Goal: Task Accomplishment & Management: Complete application form

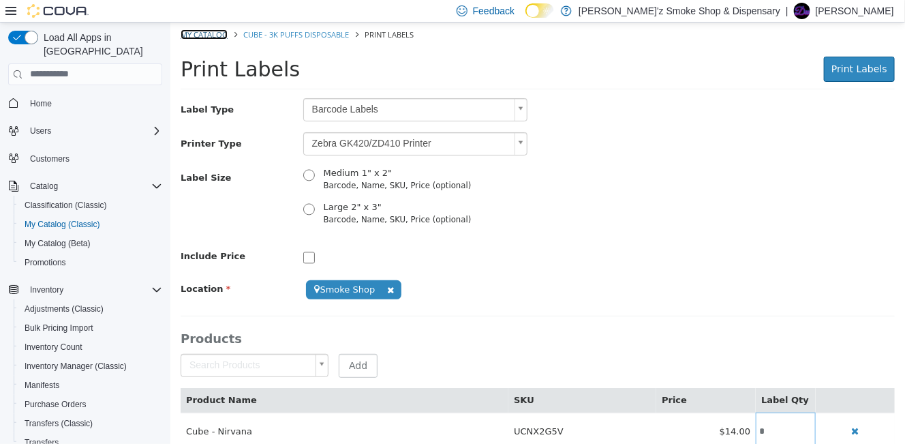
click at [205, 37] on link "My Catalog" at bounding box center [203, 34] width 47 height 10
select select "**********"
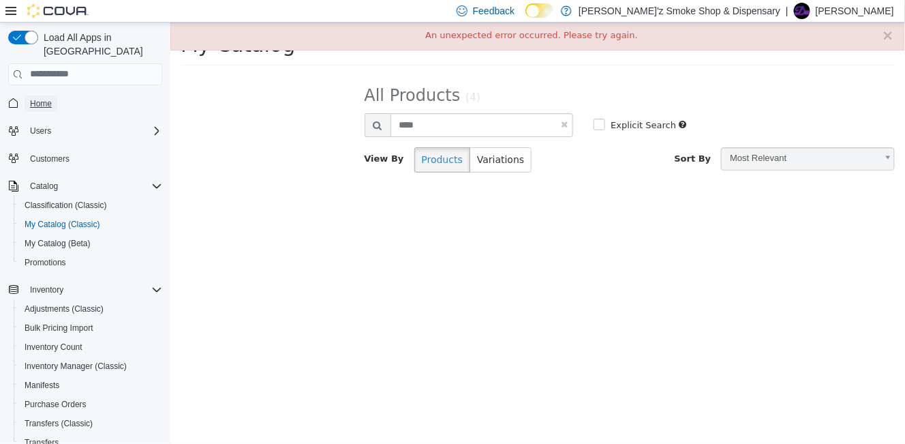
drag, startPoint x: 48, startPoint y: 93, endPoint x: 66, endPoint y: 93, distance: 18.4
click at [48, 98] on span "Home" at bounding box center [41, 103] width 22 height 11
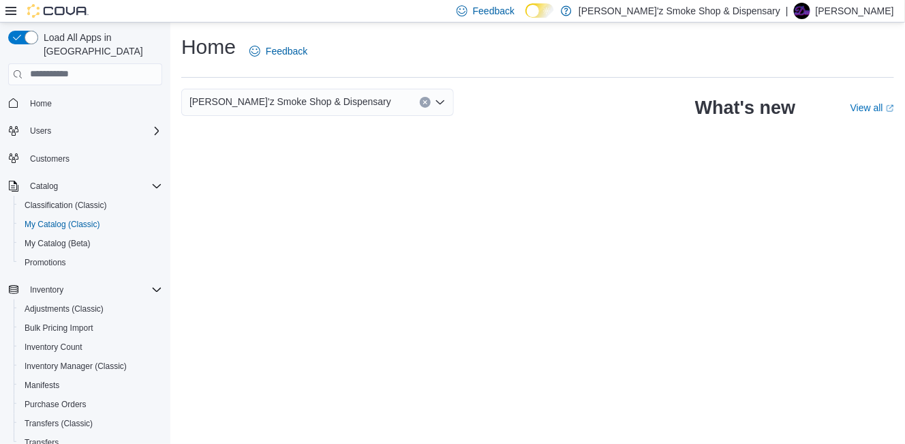
click at [436, 102] on icon "Open list of options" at bounding box center [440, 102] width 11 height 11
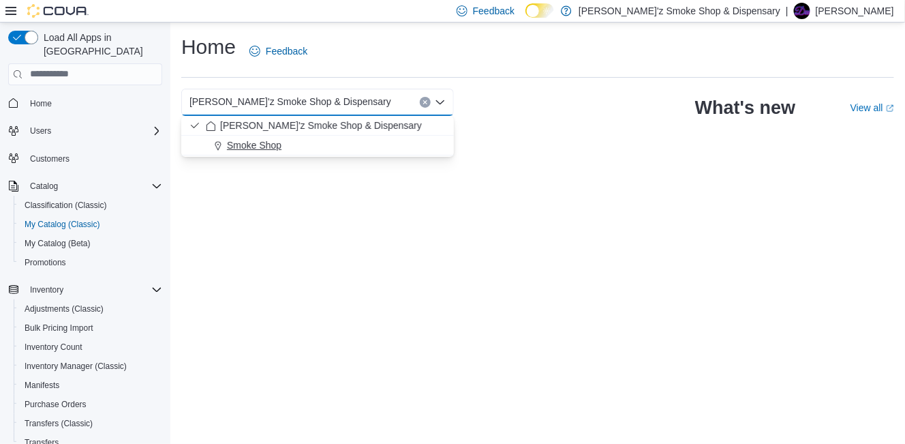
click at [285, 139] on div "Smoke Shop" at bounding box center [326, 145] width 240 height 14
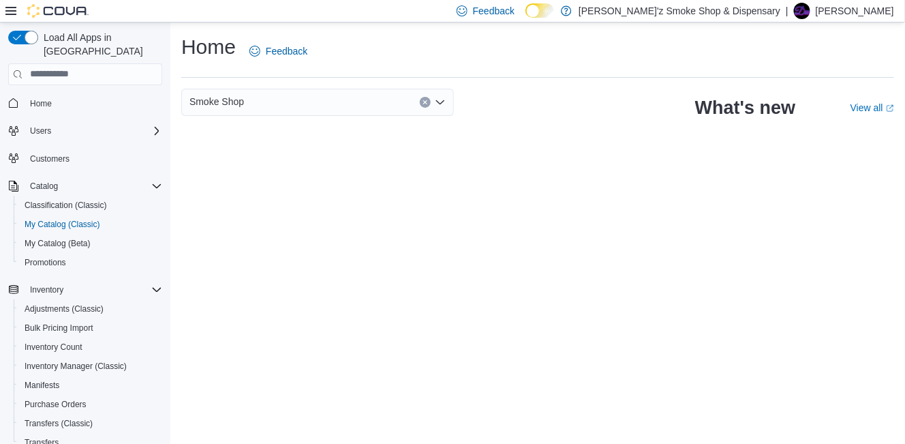
click at [427, 99] on icon "Clear input" at bounding box center [424, 101] width 5 height 5
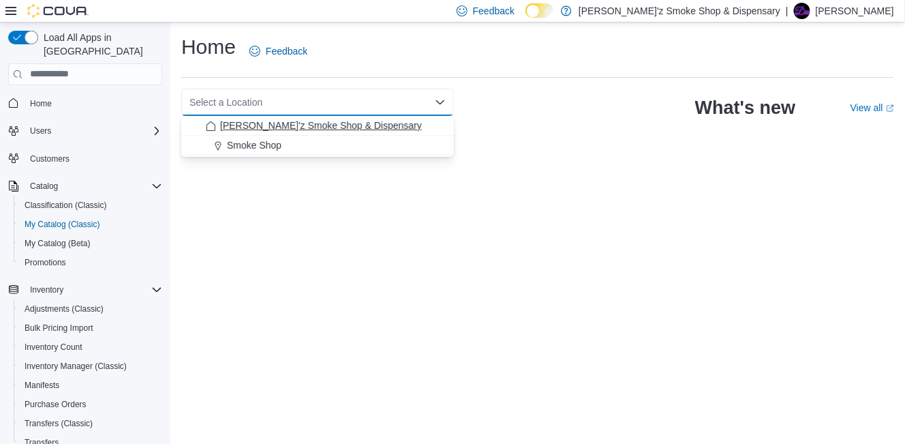
click at [403, 122] on div "[PERSON_NAME]'z Smoke Shop & Dispensary" at bounding box center [326, 126] width 240 height 14
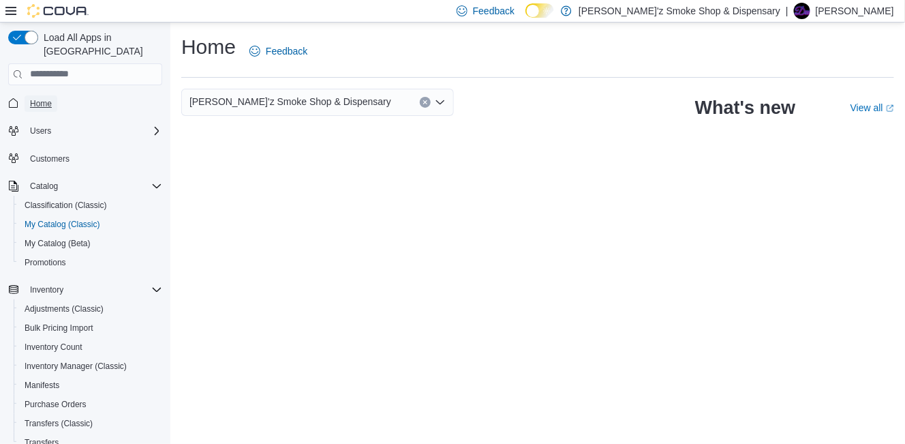
click at [48, 98] on span "Home" at bounding box center [41, 103] width 22 height 11
click at [42, 178] on span "Catalog" at bounding box center [44, 186] width 28 height 16
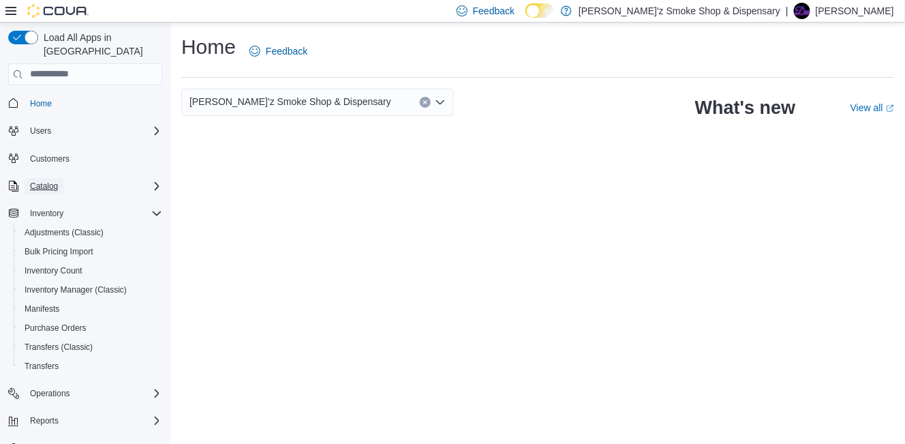
click at [43, 181] on span "Catalog" at bounding box center [44, 186] width 28 height 11
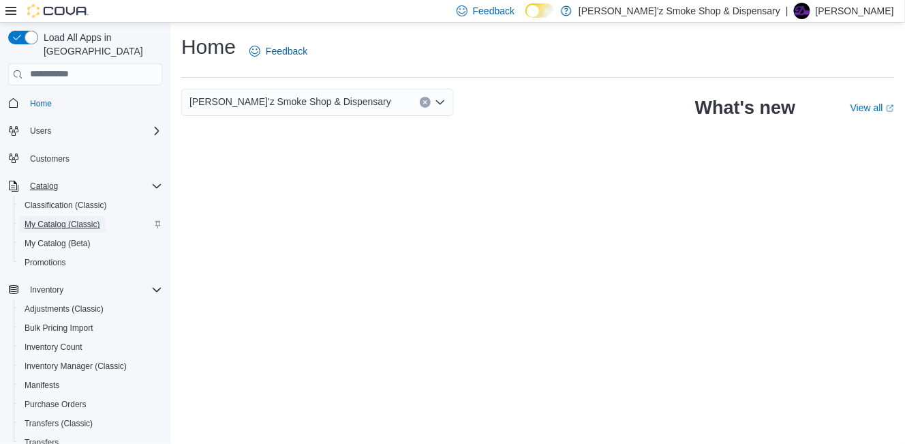
click at [68, 219] on span "My Catalog (Classic)" at bounding box center [63, 224] width 76 height 11
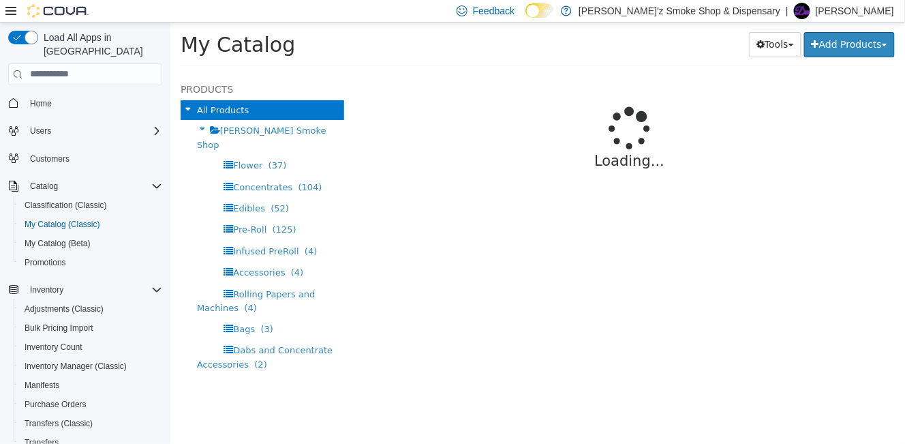
select select "**********"
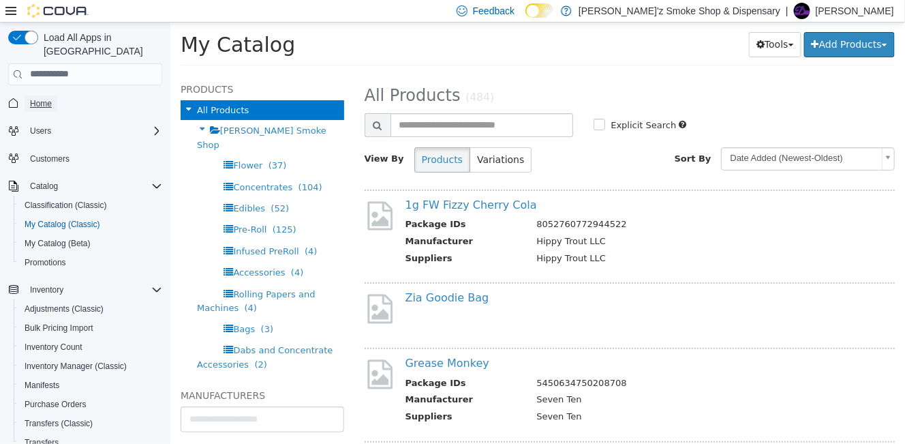
click at [52, 98] on span "Home" at bounding box center [41, 103] width 22 height 11
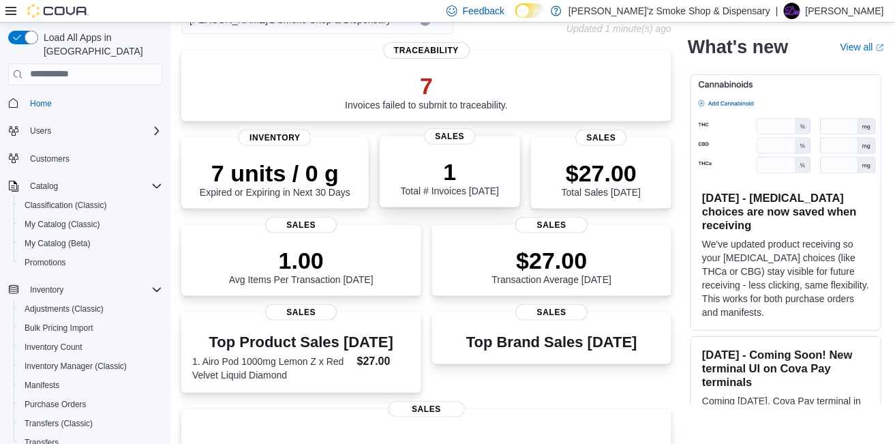
scroll to position [113, 0]
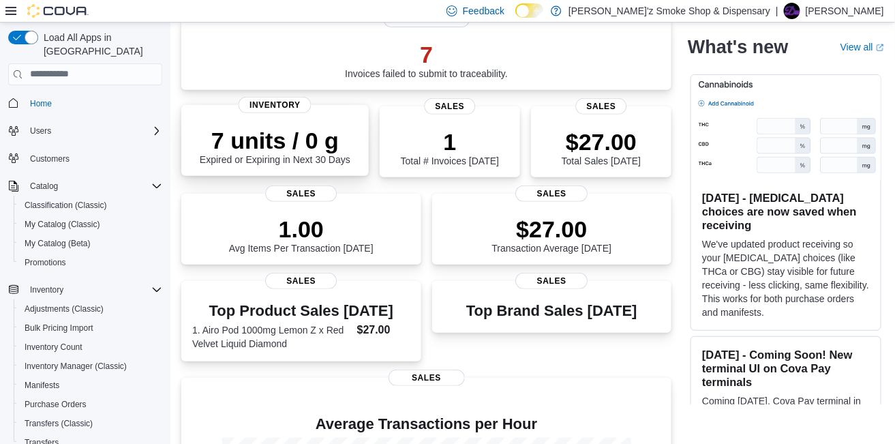
click at [312, 128] on p "7 units / 0 g" at bounding box center [275, 140] width 151 height 27
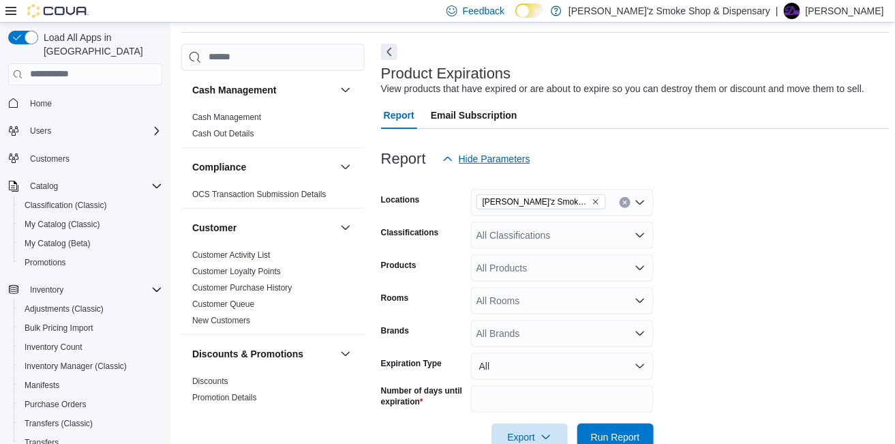
scroll to position [463, 0]
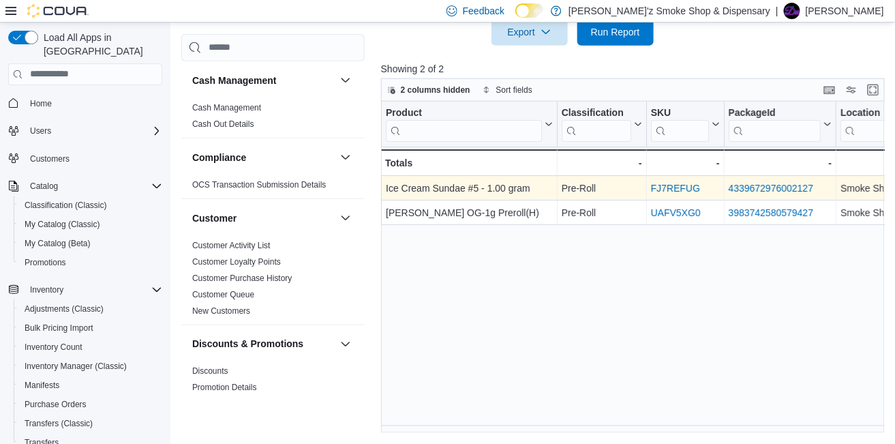
click at [746, 183] on link "4339672976002127" at bounding box center [770, 188] width 85 height 11
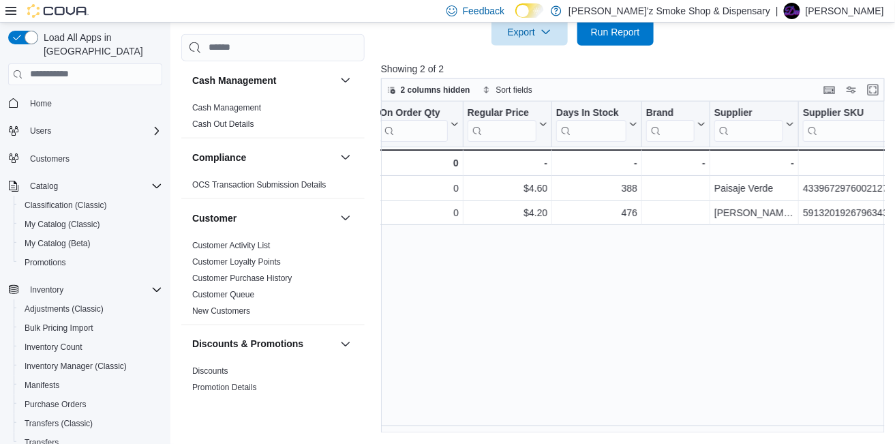
scroll to position [0, 1904]
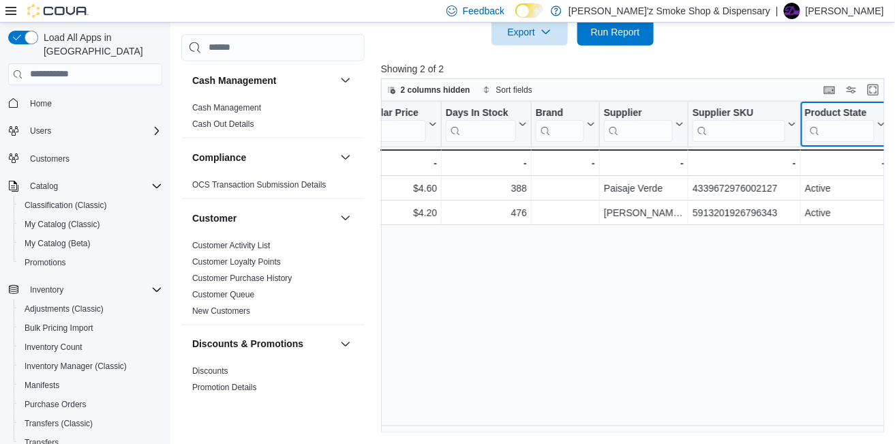
click at [875, 123] on icon at bounding box center [879, 124] width 11 height 8
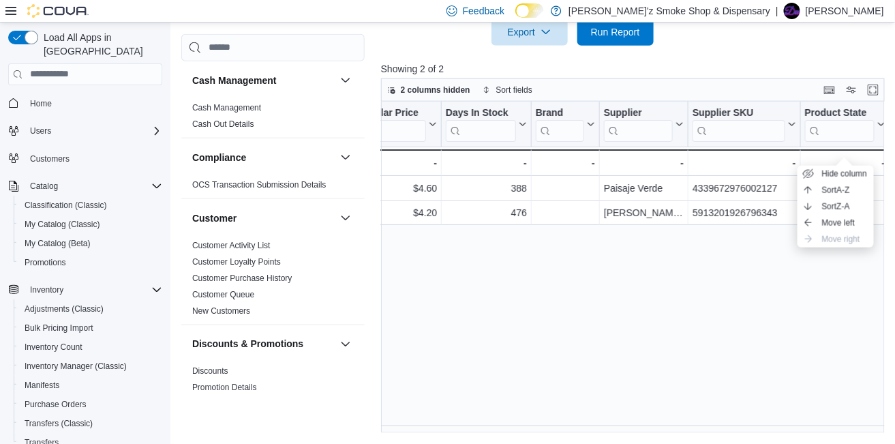
click at [800, 274] on div "Product Click to view column header actions Classification Click to view column…" at bounding box center [635, 268] width 508 height 333
click at [48, 98] on span "Home" at bounding box center [41, 103] width 22 height 11
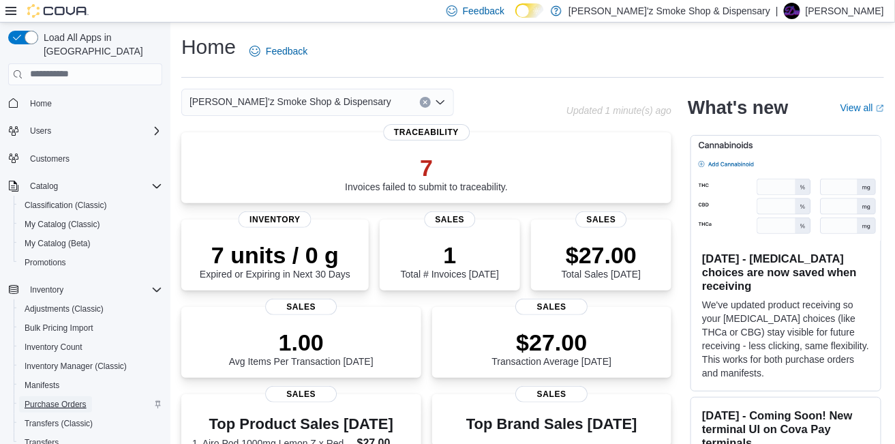
click at [87, 399] on span "Purchase Orders" at bounding box center [56, 404] width 62 height 11
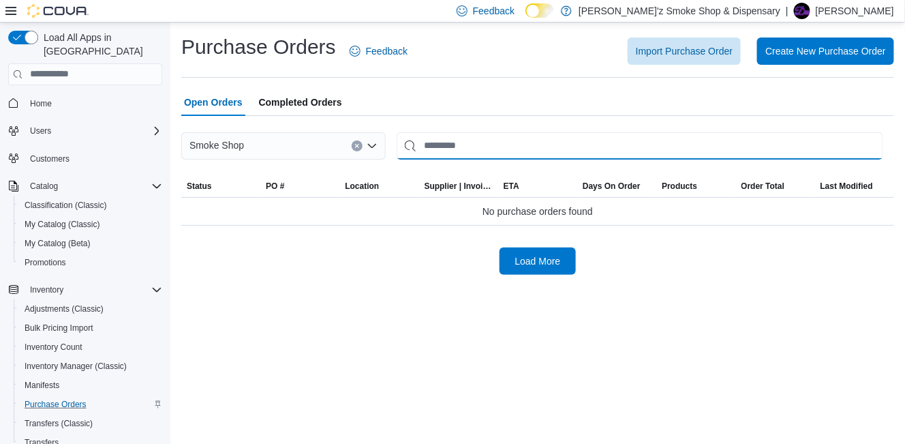
click at [440, 145] on input "This is a search bar. After typing your query, hit enter to filter the results …" at bounding box center [640, 145] width 486 height 27
type input "***"
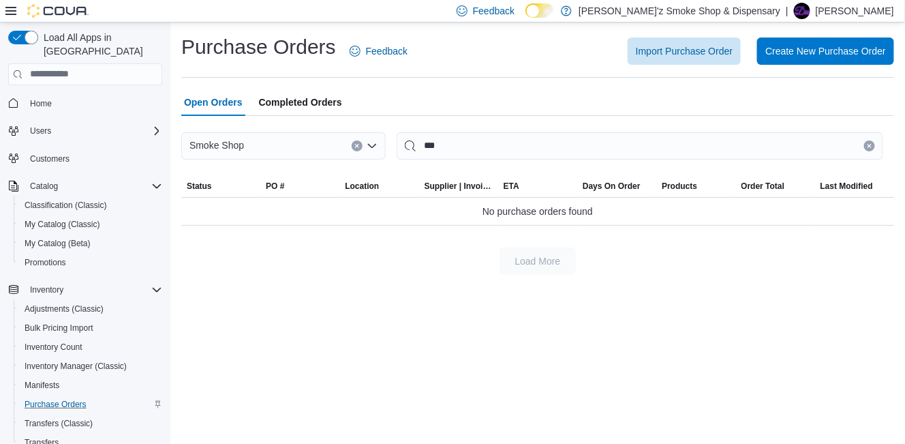
click at [322, 105] on span "Completed Orders" at bounding box center [300, 102] width 83 height 27
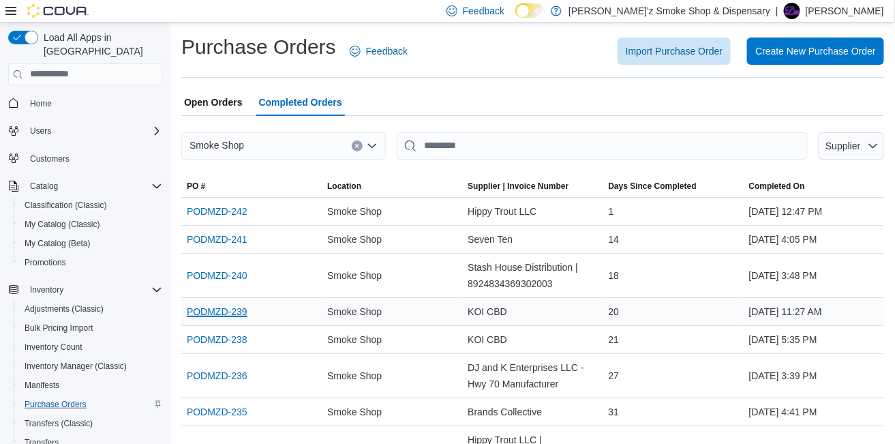
click at [215, 320] on link "PODMZD-239" at bounding box center [217, 311] width 61 height 16
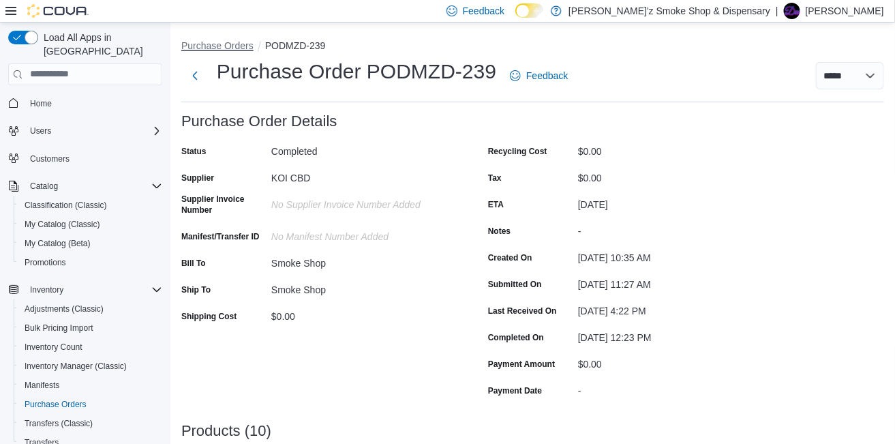
click at [235, 50] on button "Purchase Orders" at bounding box center [217, 45] width 72 height 11
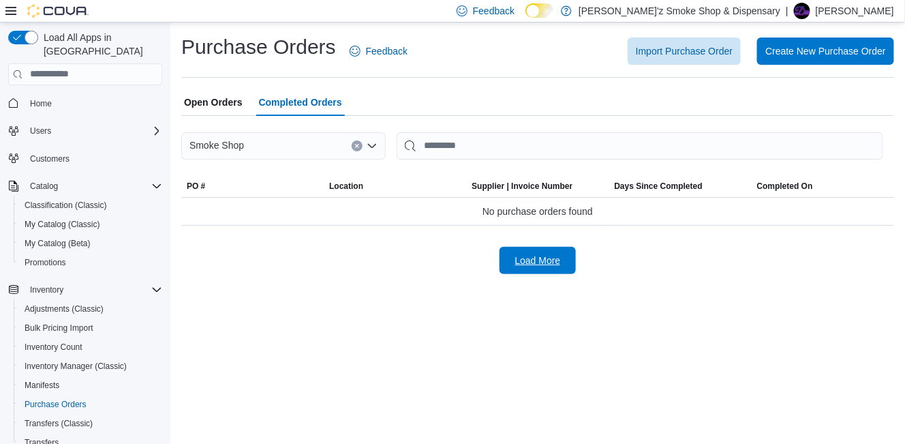
click at [538, 260] on span "Load More" at bounding box center [538, 260] width 46 height 14
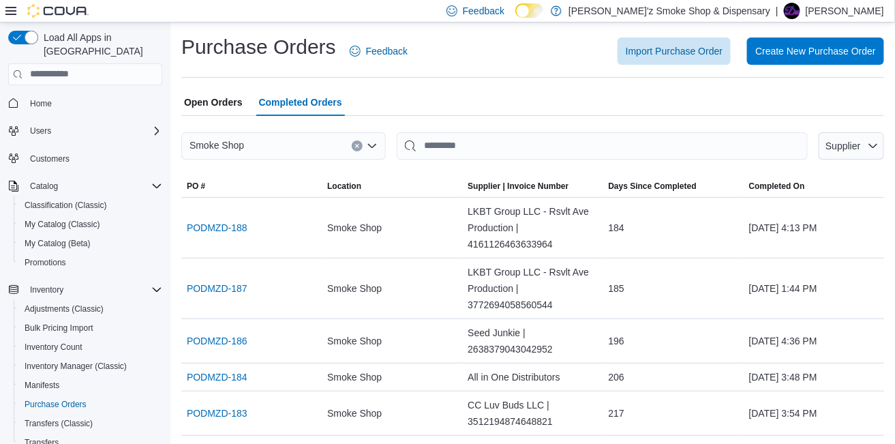
click at [220, 100] on span "Open Orders" at bounding box center [213, 102] width 59 height 27
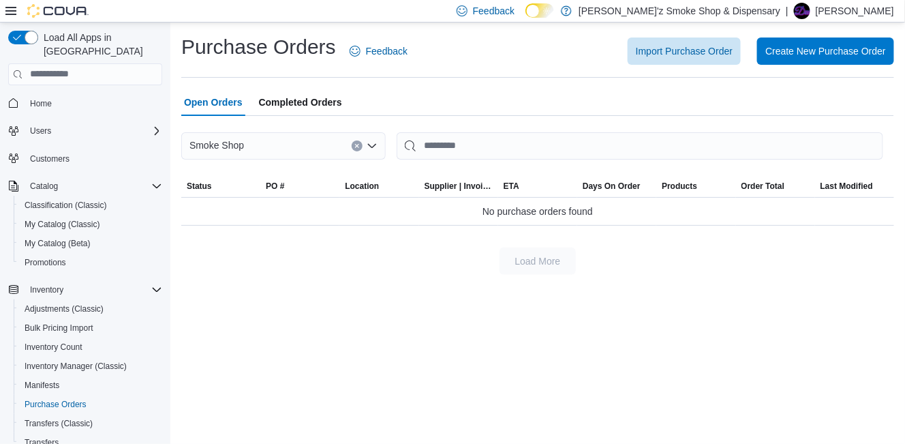
click at [294, 100] on span "Completed Orders" at bounding box center [300, 102] width 83 height 27
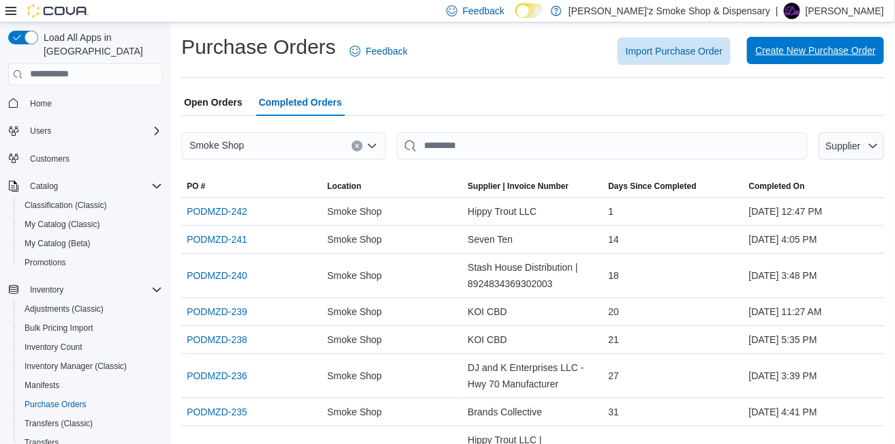
click at [807, 50] on span "Create New Purchase Order" at bounding box center [815, 51] width 121 height 14
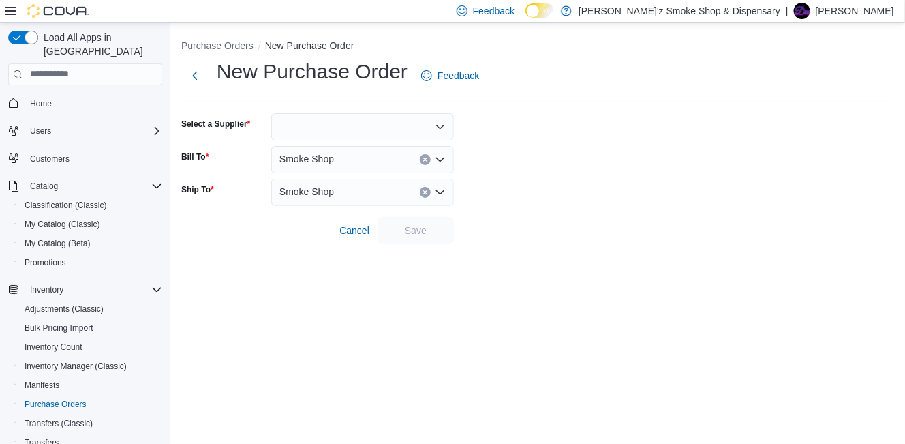
click at [368, 127] on div at bounding box center [362, 126] width 183 height 27
type input "***"
click at [325, 142] on button "KOI CBD" at bounding box center [362, 150] width 183 height 20
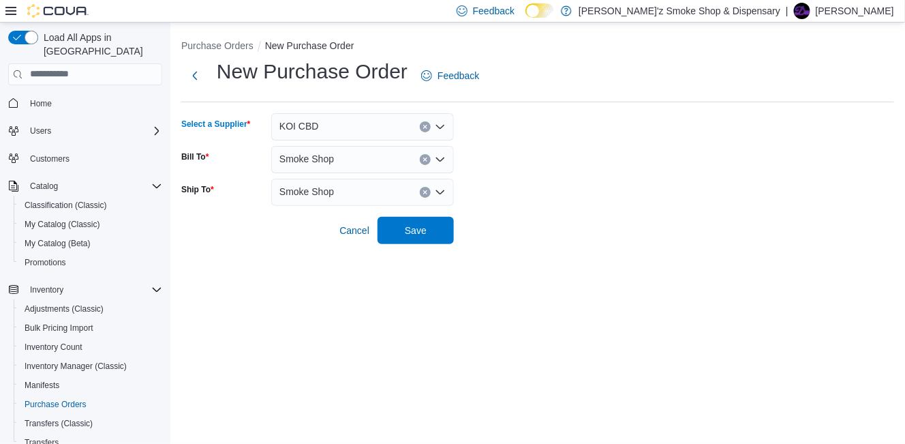
click at [439, 159] on icon "Open list of options" at bounding box center [440, 159] width 8 height 4
click at [359, 226] on span "Cancel" at bounding box center [354, 230] width 30 height 14
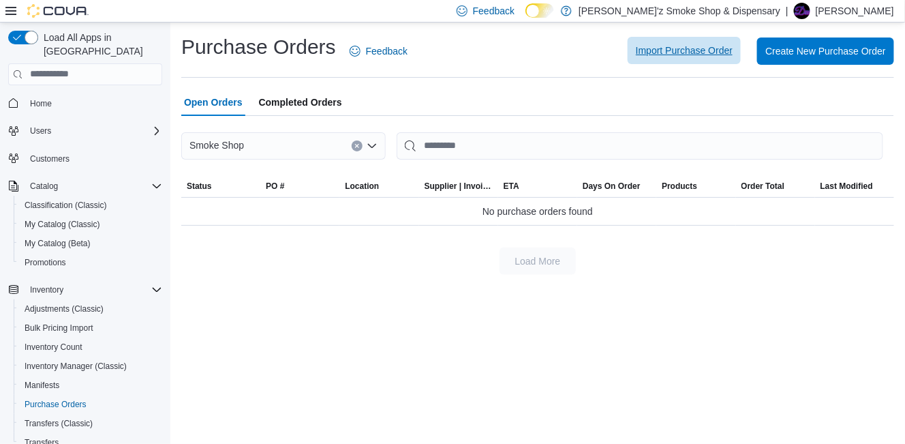
click at [706, 57] on span "Import Purchase Order" at bounding box center [684, 51] width 97 height 14
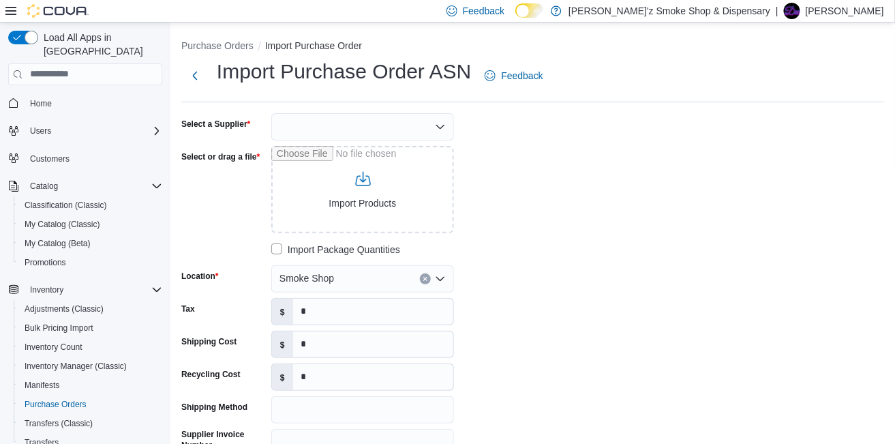
click at [362, 127] on div at bounding box center [362, 126] width 183 height 27
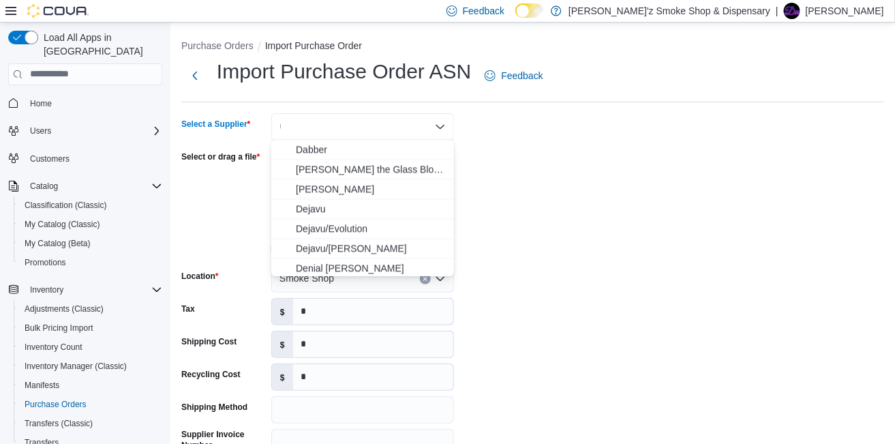
scroll to position [693, 0]
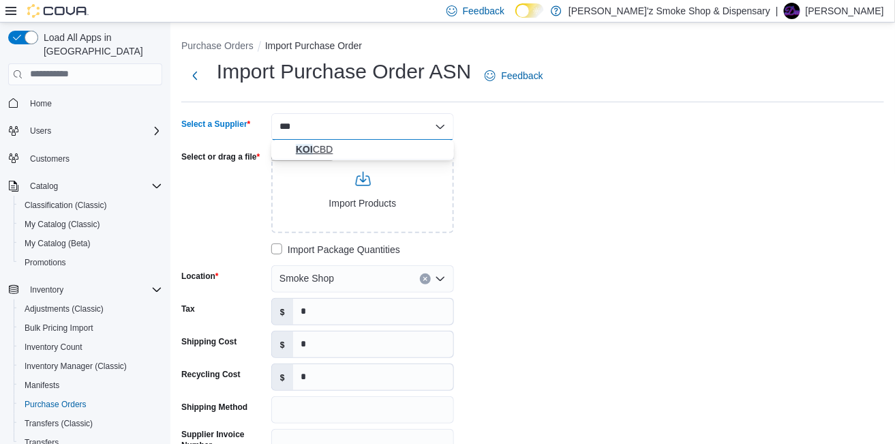
type input "***"
click at [320, 153] on span "KOI CBD" at bounding box center [371, 149] width 150 height 14
click at [370, 206] on input "Select or drag a file" at bounding box center [362, 189] width 183 height 87
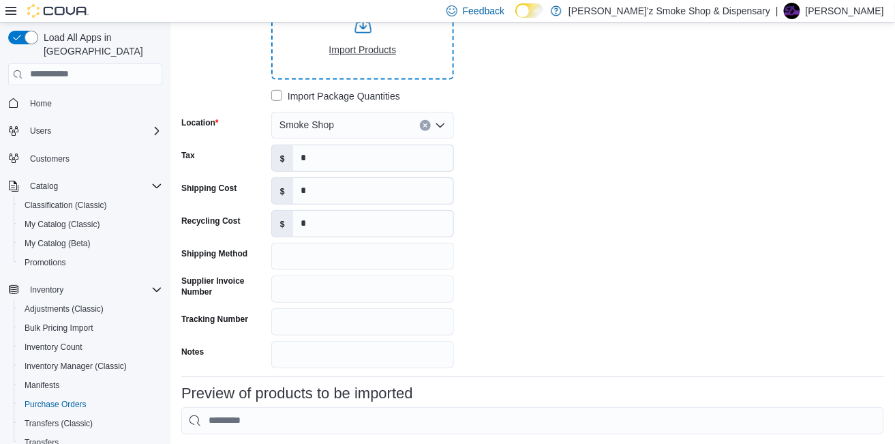
scroll to position [236, 0]
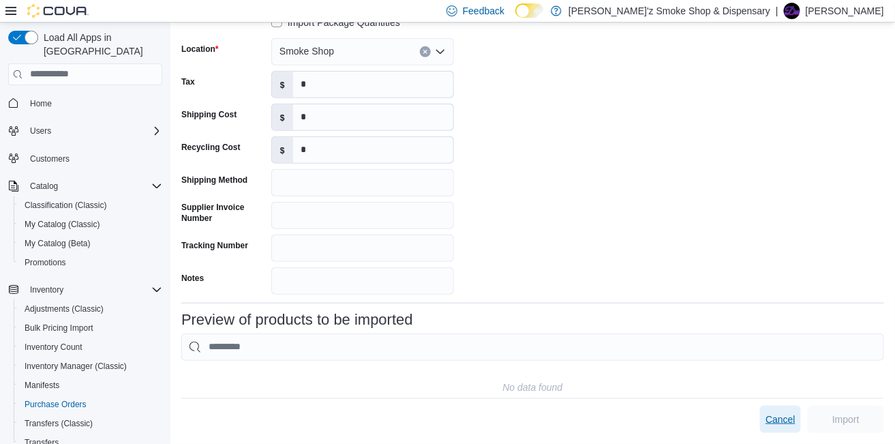
click at [795, 420] on span "Cancel" at bounding box center [780, 419] width 30 height 14
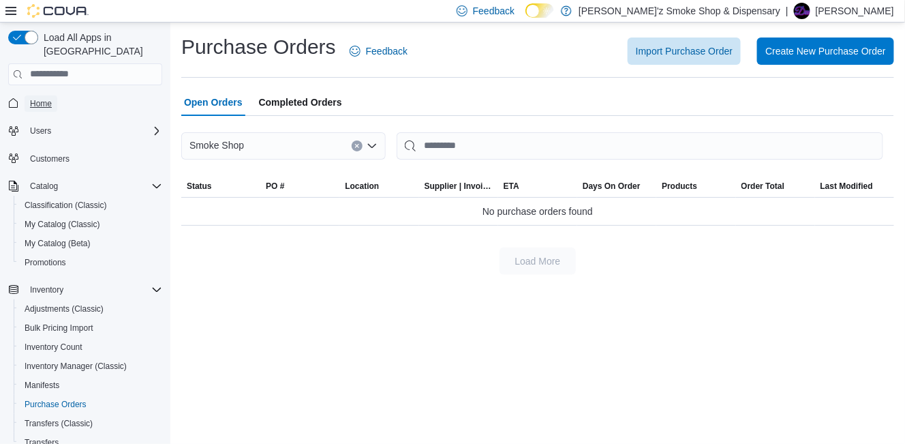
click at [42, 98] on span "Home" at bounding box center [41, 103] width 22 height 11
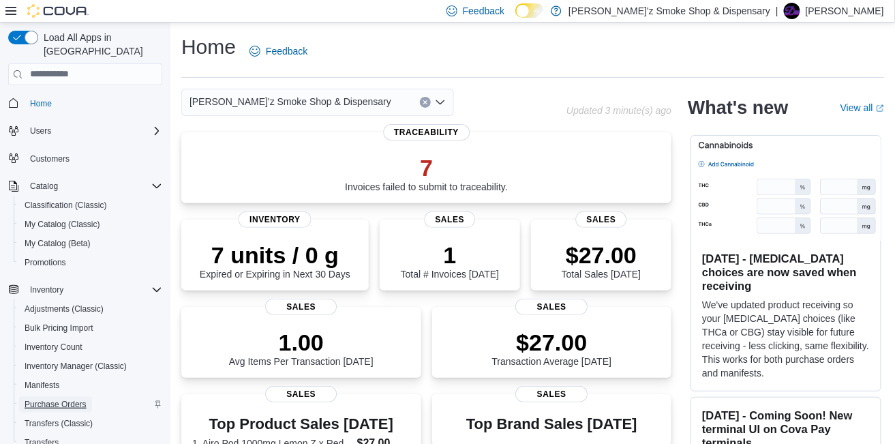
click at [70, 399] on span "Purchase Orders" at bounding box center [56, 404] width 62 height 11
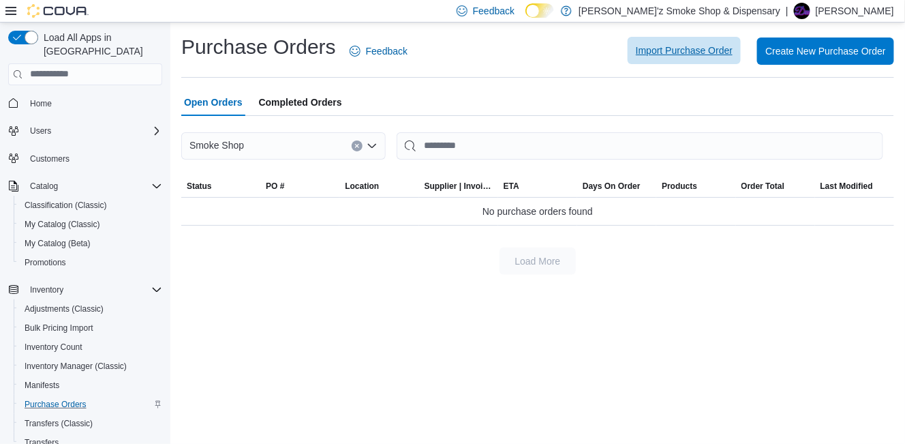
click at [672, 46] on span "Import Purchase Order" at bounding box center [684, 51] width 97 height 14
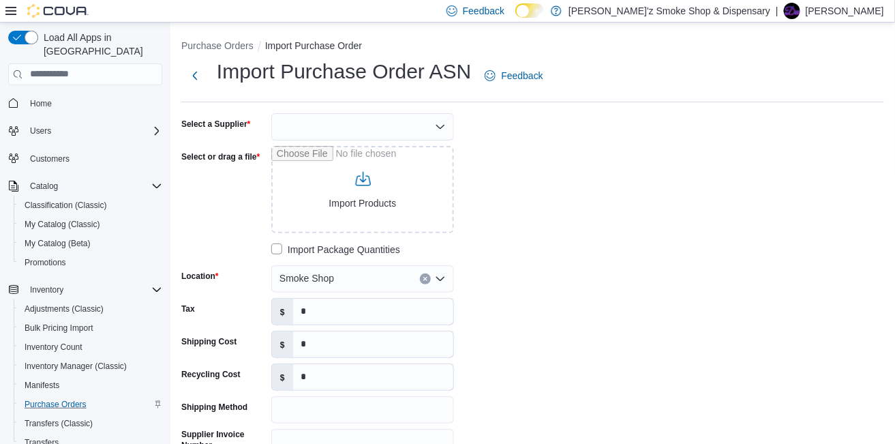
click at [356, 121] on div at bounding box center [362, 126] width 183 height 27
type input "***"
click at [319, 152] on span "KOI CBD" at bounding box center [371, 149] width 150 height 14
click at [345, 176] on input "Select or drag a file" at bounding box center [362, 189] width 183 height 87
type input "**********"
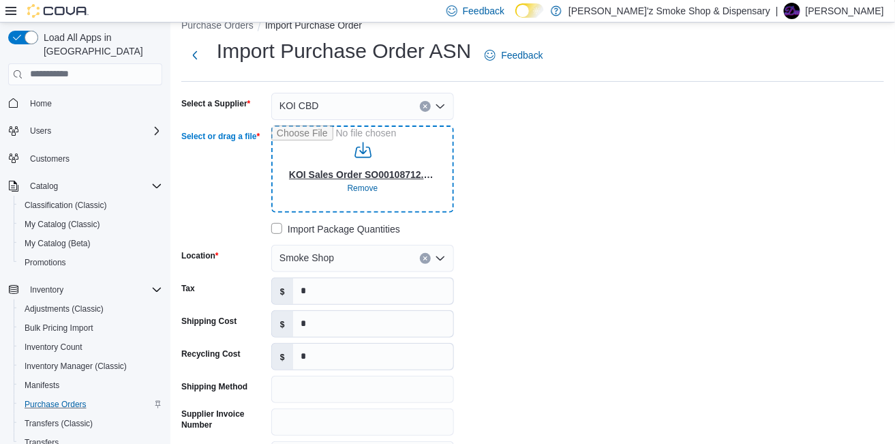
scroll to position [113, 0]
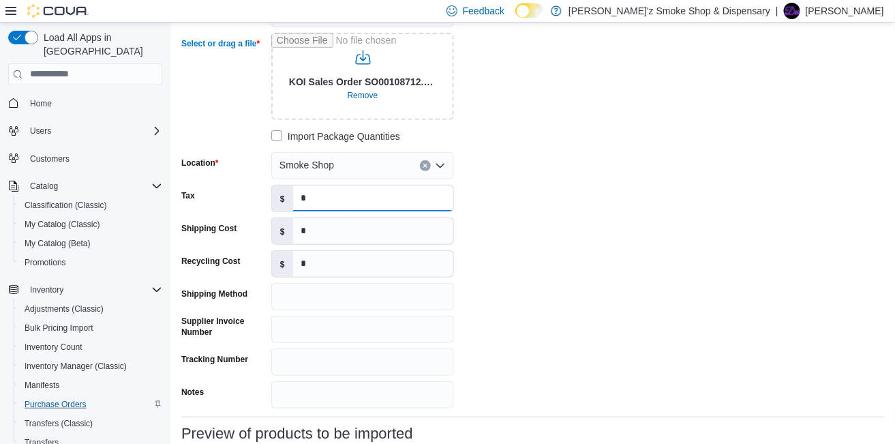
click at [382, 191] on input "*" at bounding box center [373, 198] width 160 height 26
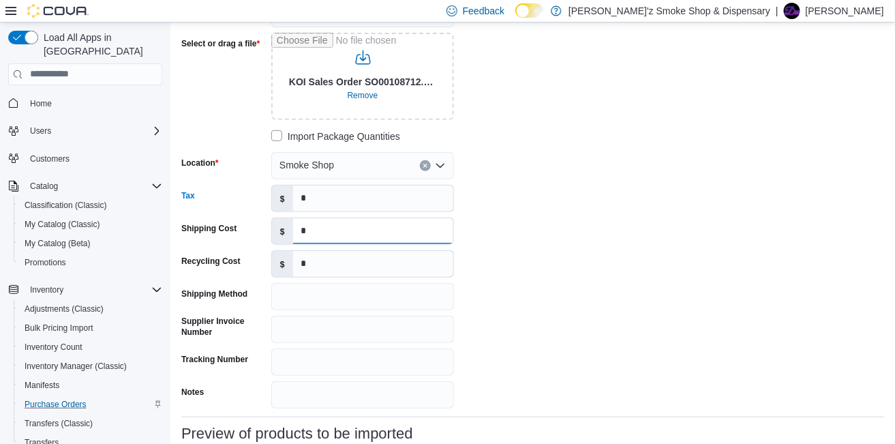
click at [362, 226] on input "*" at bounding box center [373, 231] width 160 height 26
click at [342, 300] on input "Shipping Method" at bounding box center [362, 296] width 183 height 27
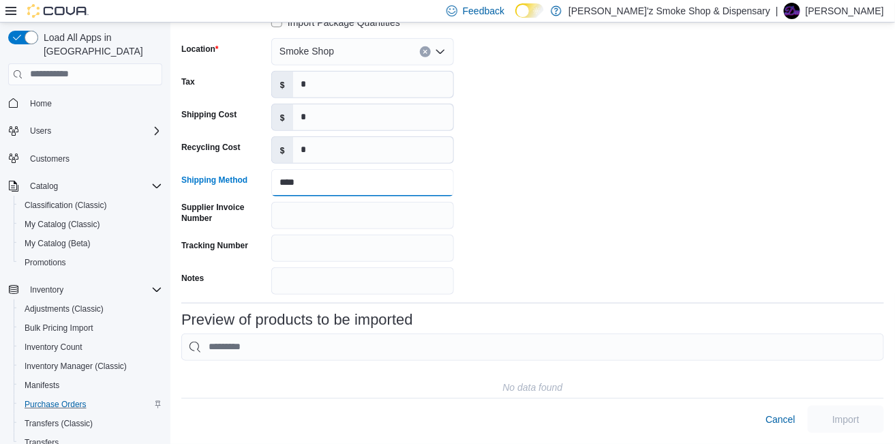
type input "****"
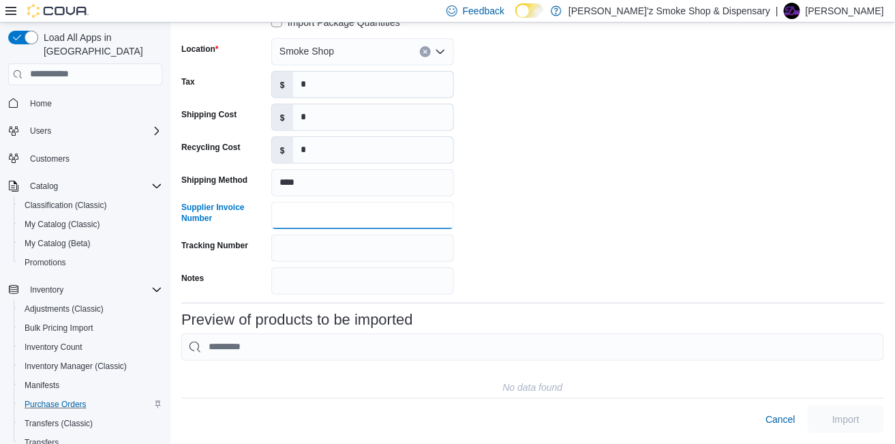
click at [334, 212] on input "Supplier Invoice Number" at bounding box center [362, 215] width 183 height 27
type input "********"
click at [345, 245] on input "Tracking Number" at bounding box center [362, 247] width 183 height 27
click at [346, 287] on input "Notes" at bounding box center [362, 280] width 183 height 27
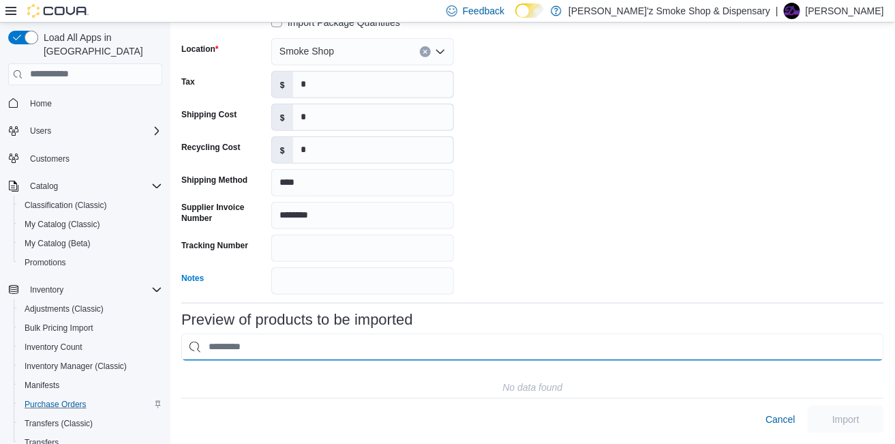
click at [402, 333] on input "This is a search bar. As you type, the results lower in the page will automatic…" at bounding box center [532, 346] width 702 height 27
type input "*"
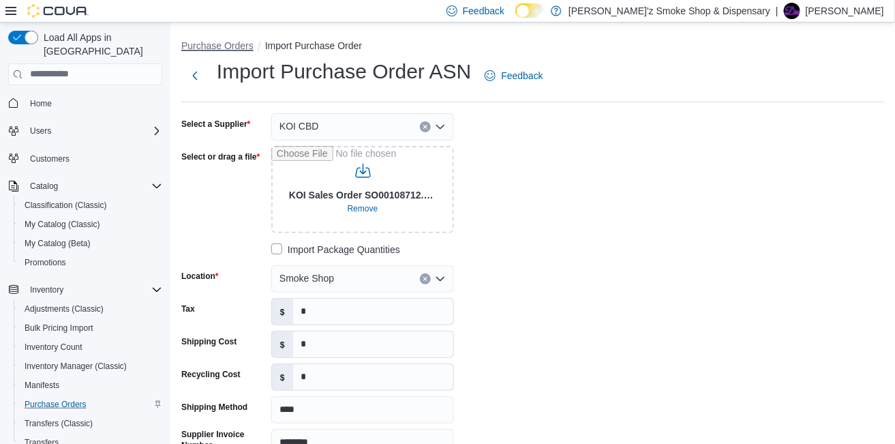
click at [235, 48] on button "Purchase Orders" at bounding box center [217, 45] width 72 height 11
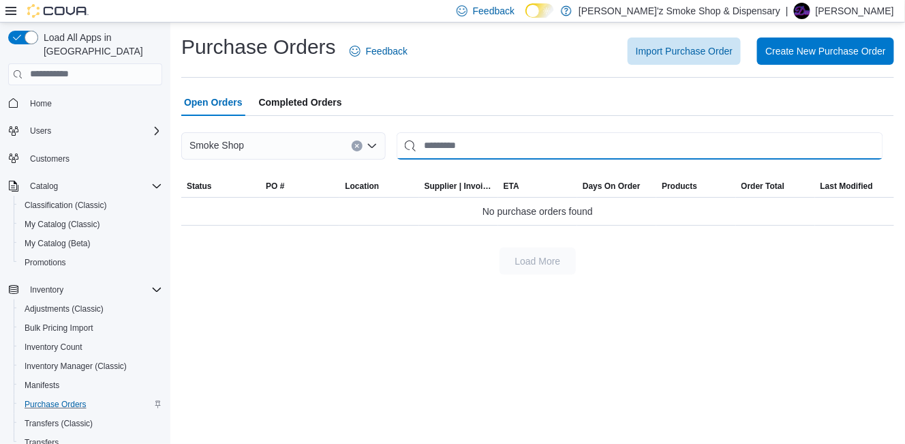
click at [492, 148] on input "This is a search bar. After typing your query, hit enter to filter the results …" at bounding box center [640, 145] width 486 height 27
type input "***"
click at [342, 102] on span "Completed Orders" at bounding box center [300, 102] width 83 height 27
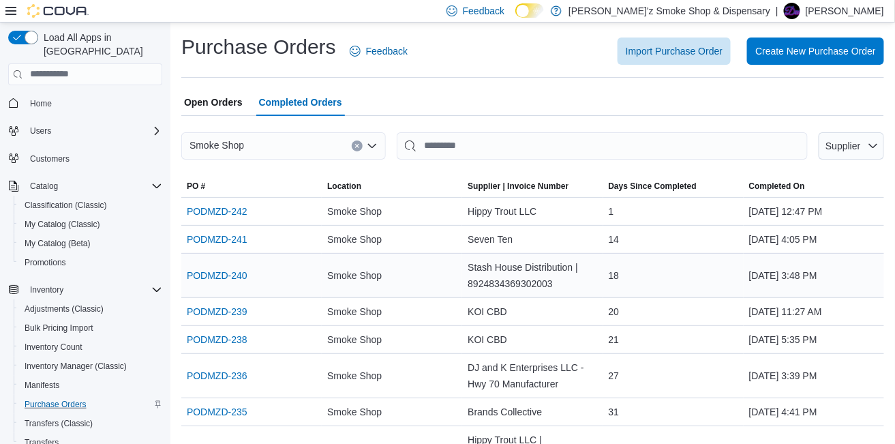
scroll to position [113, 0]
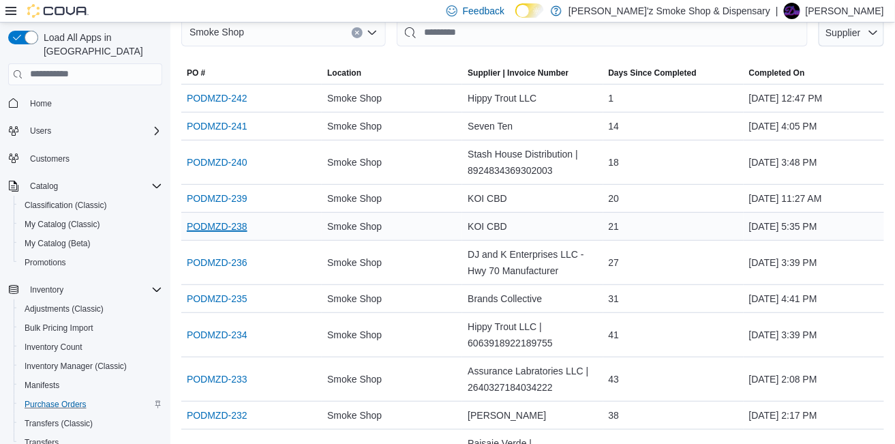
click at [236, 234] on link "PODMZD-238" at bounding box center [217, 226] width 61 height 16
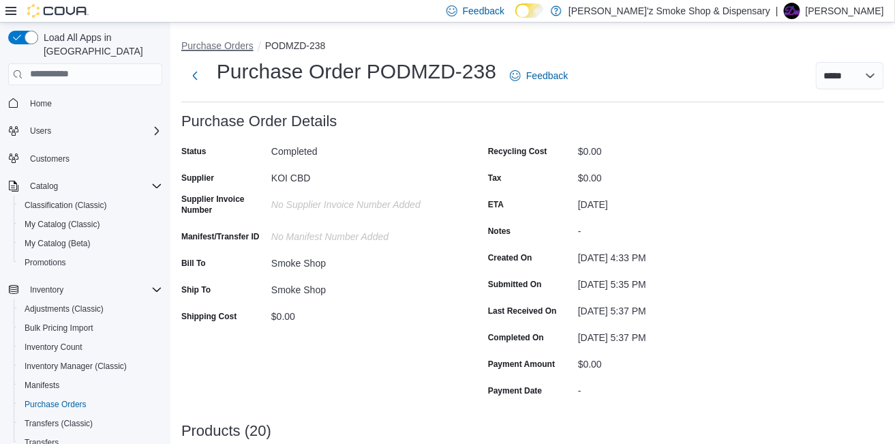
click at [244, 47] on button "Purchase Orders" at bounding box center [217, 45] width 72 height 11
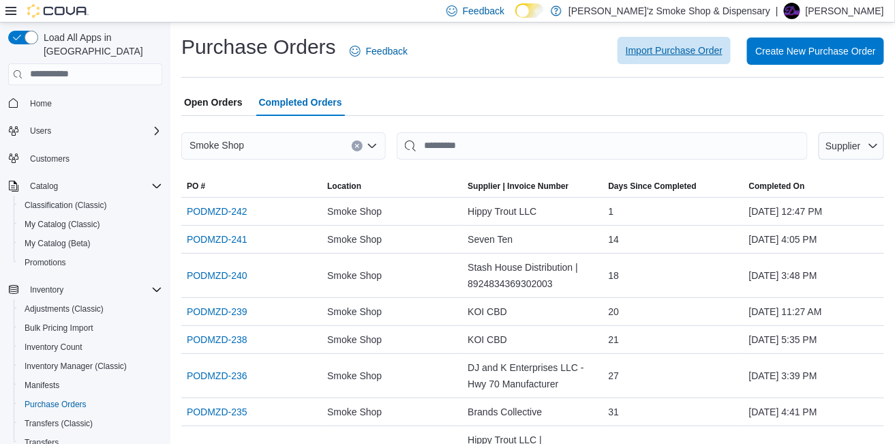
click at [664, 54] on span "Import Purchase Order" at bounding box center [673, 51] width 97 height 14
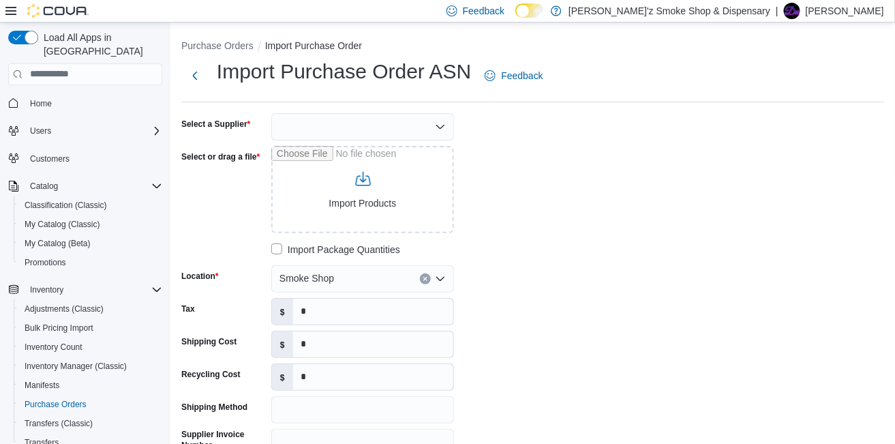
click at [392, 122] on div at bounding box center [362, 126] width 183 height 27
type input "***"
click at [397, 151] on span "KOI CBD" at bounding box center [371, 149] width 150 height 14
click at [427, 160] on input "Select or drag a file" at bounding box center [362, 189] width 183 height 87
type input "**********"
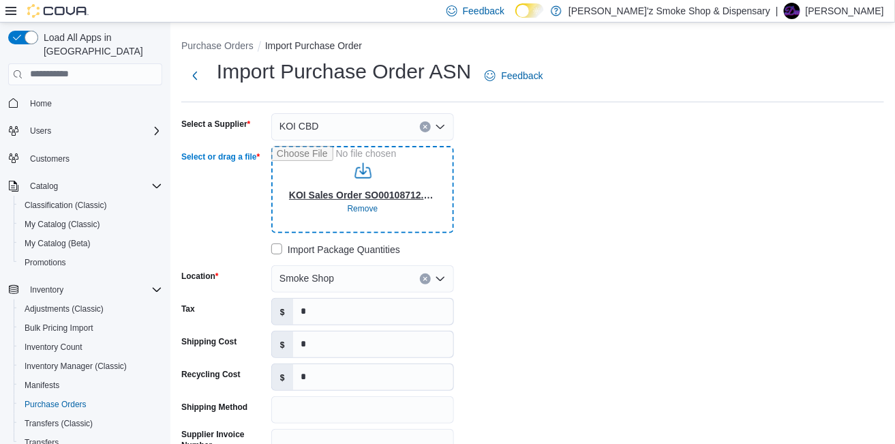
scroll to position [227, 0]
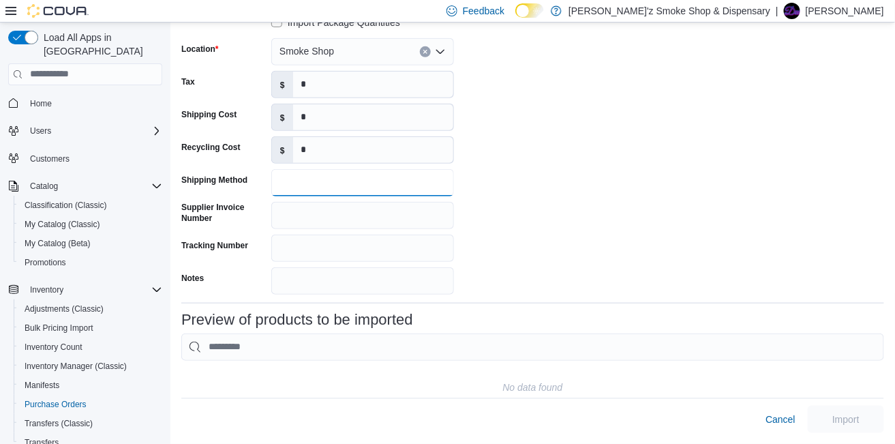
click at [309, 182] on input "Shipping Method" at bounding box center [362, 182] width 183 height 27
type input "****"
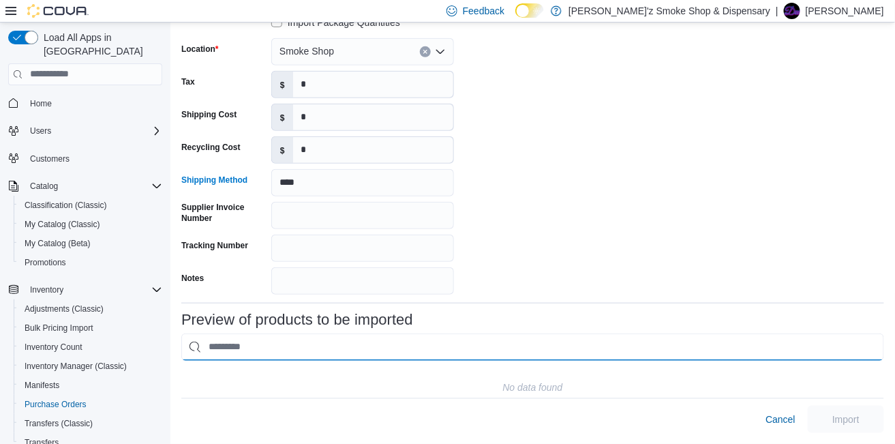
click at [402, 333] on input "This is a search bar. As you type, the results lower in the page will automatic…" at bounding box center [532, 346] width 702 height 27
type input "*********"
click at [352, 336] on input "*********" at bounding box center [532, 346] width 702 height 27
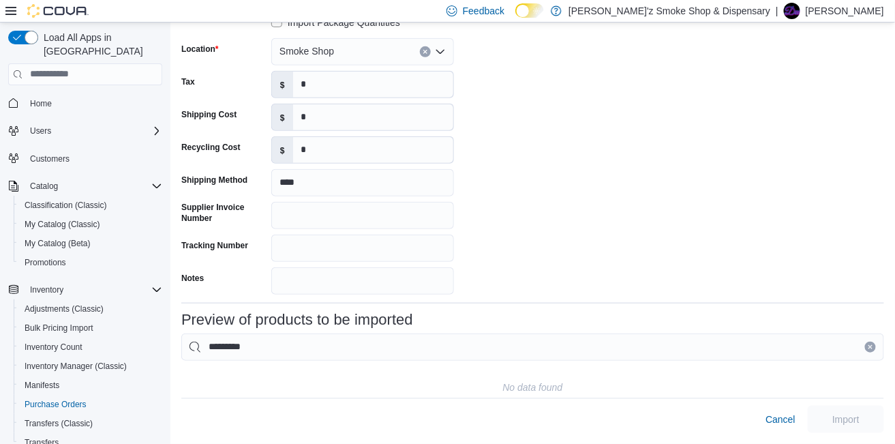
click at [873, 344] on icon "Clear input" at bounding box center [869, 346] width 5 height 5
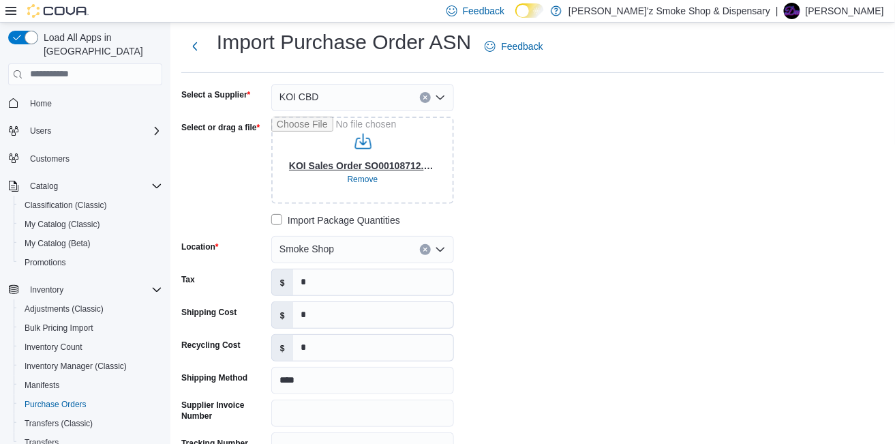
scroll to position [0, 0]
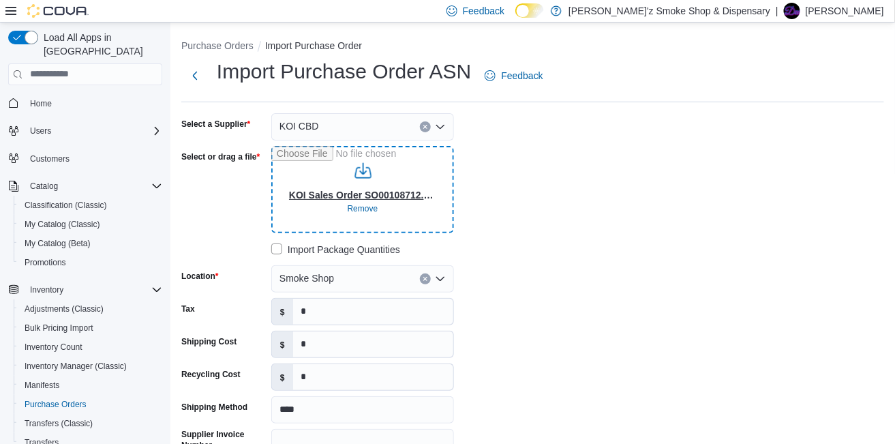
click at [412, 197] on input "Select or drag a file" at bounding box center [362, 189] width 183 height 87
click at [350, 204] on input "Select or drag a file" at bounding box center [362, 189] width 183 height 87
type input "**********"
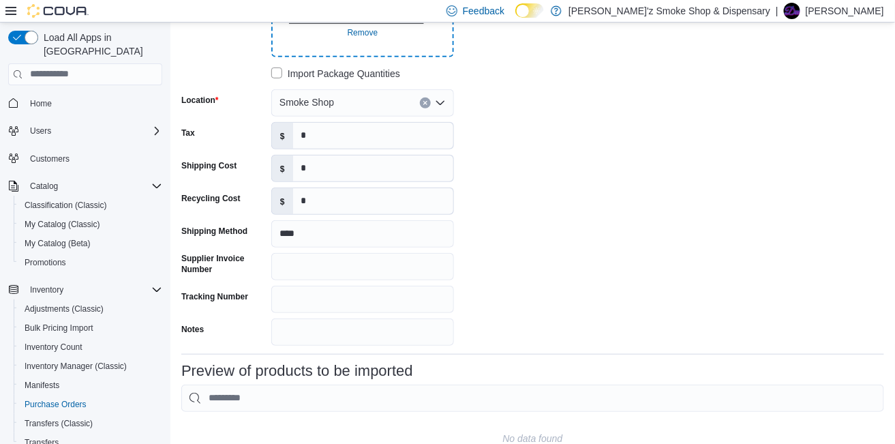
scroll to position [236, 0]
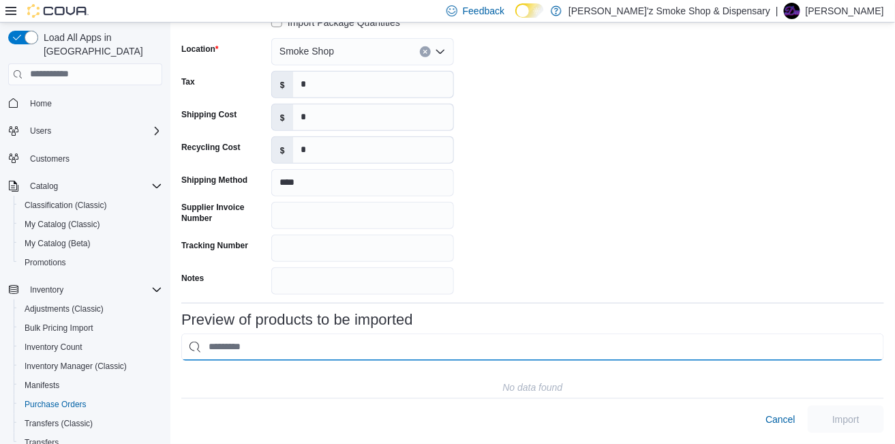
click at [196, 341] on input "This is a search bar. As you type, the results lower in the page will automatic…" at bounding box center [532, 346] width 702 height 27
click at [216, 338] on input "This is a search bar. As you type, the results lower in the page will automatic…" at bounding box center [532, 346] width 702 height 27
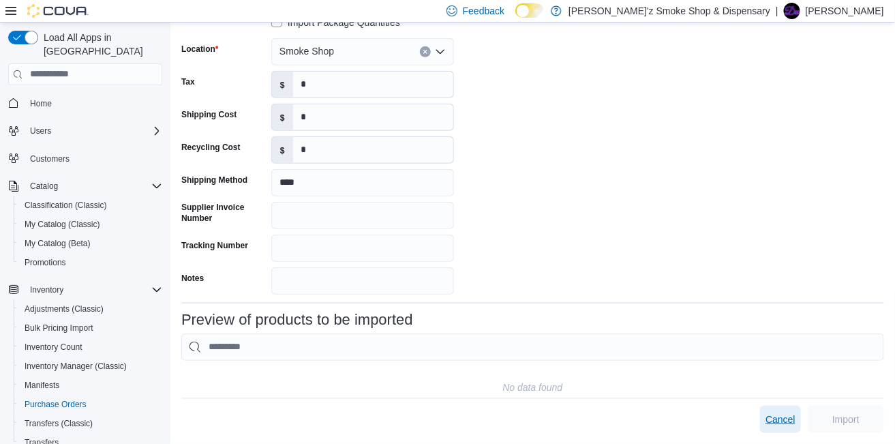
click at [784, 420] on span "Cancel" at bounding box center [780, 419] width 30 height 14
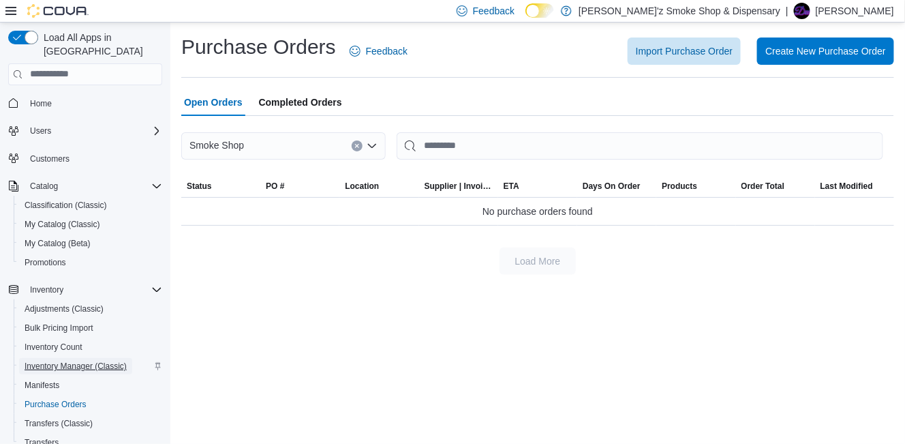
click at [78, 360] on span "Inventory Manager (Classic)" at bounding box center [76, 365] width 102 height 11
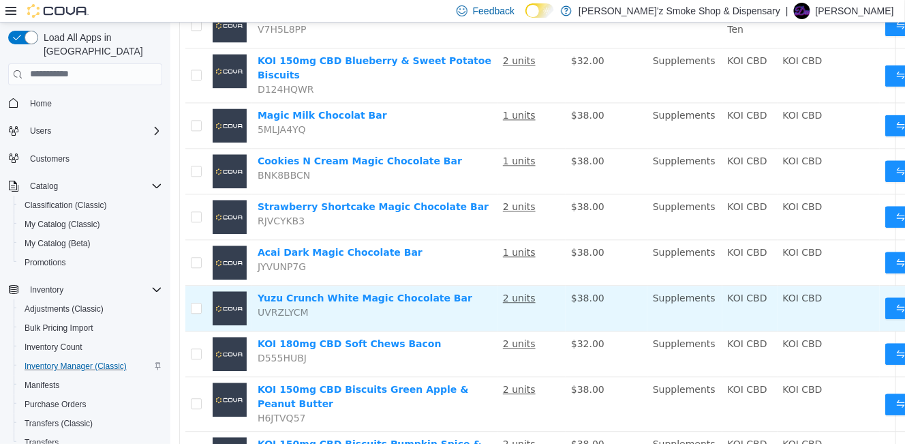
scroll to position [1023, 0]
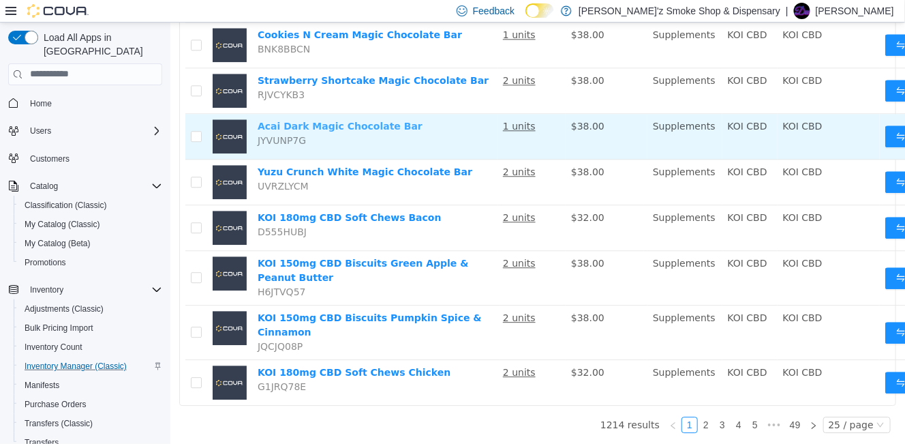
click at [298, 120] on link "Acai Dark Magic Chocolate Bar" at bounding box center [339, 125] width 165 height 11
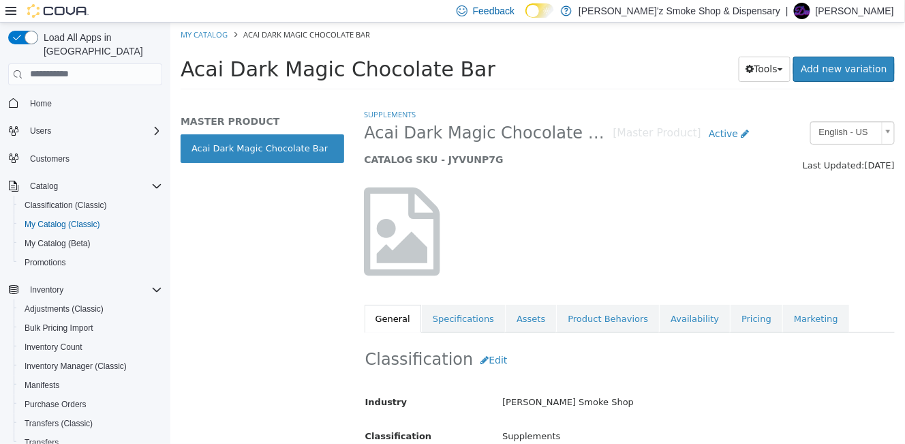
click at [406, 232] on icon at bounding box center [402, 231] width 76 height 89
click at [781, 78] on button "Tools" at bounding box center [764, 68] width 52 height 25
click at [704, 217] on div at bounding box center [629, 230] width 551 height 117
click at [686, 322] on link "Availability" at bounding box center [694, 318] width 70 height 29
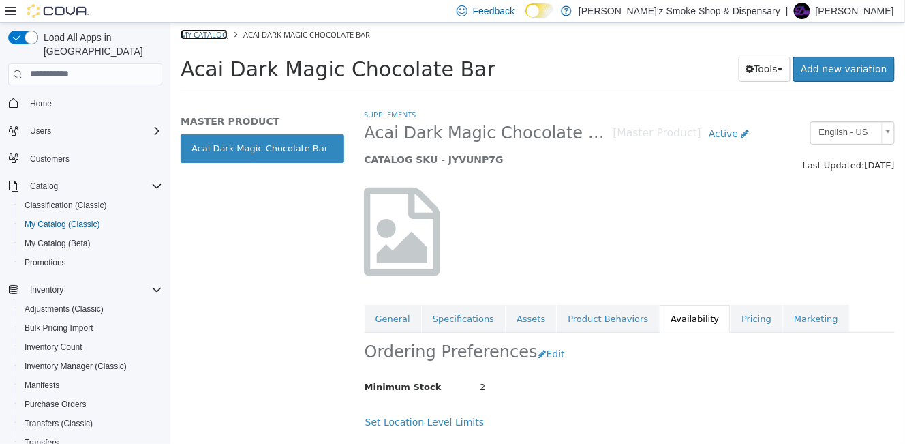
click at [223, 37] on link "My Catalog" at bounding box center [203, 34] width 47 height 10
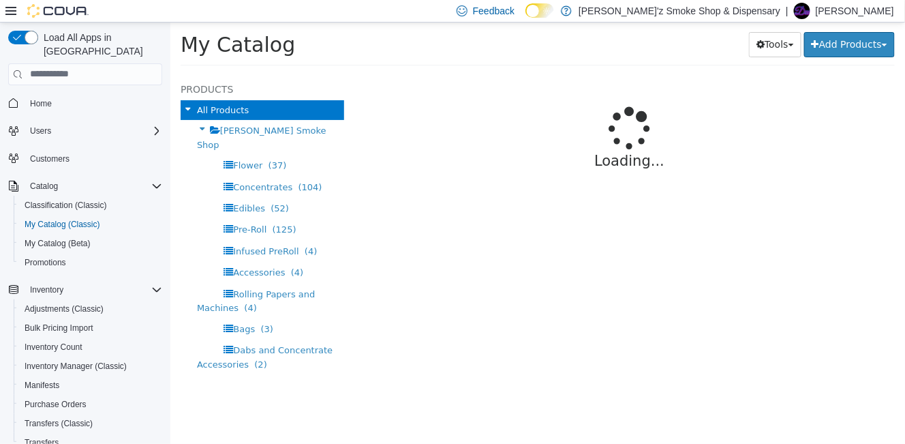
select select "**********"
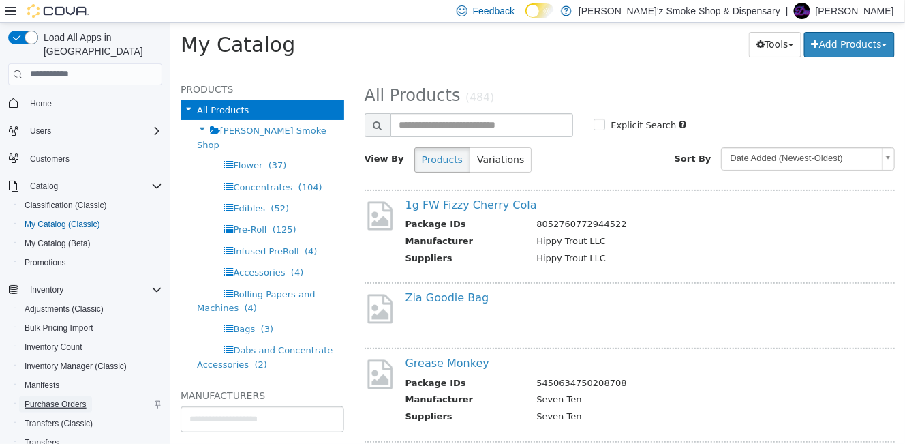
click at [80, 399] on span "Purchase Orders" at bounding box center [56, 404] width 62 height 11
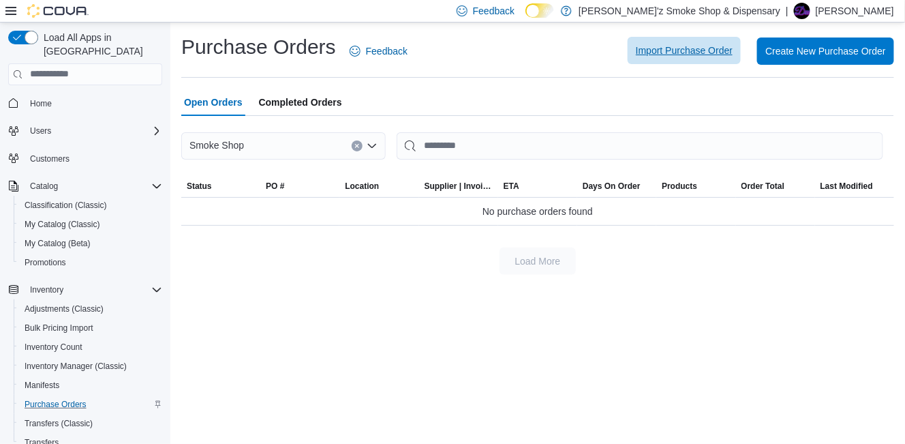
click at [673, 38] on span "Import Purchase Order" at bounding box center [684, 50] width 97 height 27
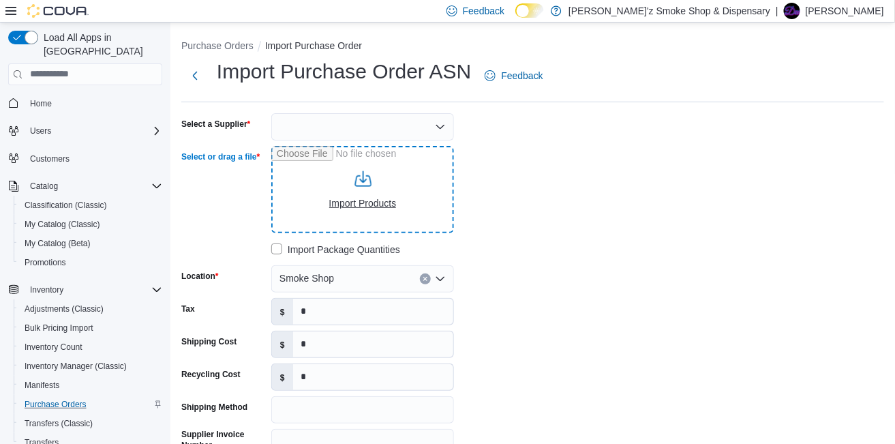
click at [382, 204] on input "Select or drag a file" at bounding box center [362, 189] width 183 height 87
click at [278, 245] on label "Import Package Quantities" at bounding box center [335, 249] width 129 height 16
click at [362, 130] on div at bounding box center [362, 126] width 183 height 27
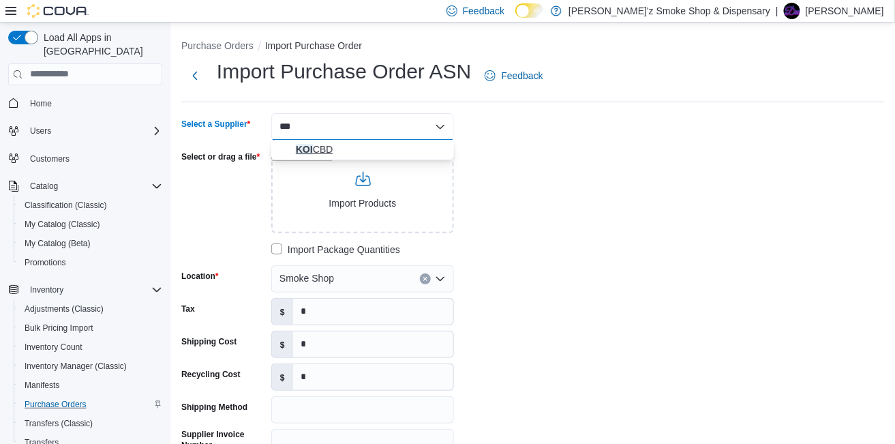
type input "***"
drag, startPoint x: 312, startPoint y: 148, endPoint x: 358, endPoint y: 163, distance: 48.7
click at [311, 148] on span "KOI CBD" at bounding box center [371, 149] width 150 height 14
drag, startPoint x: 698, startPoint y: 127, endPoint x: 318, endPoint y: 180, distance: 384.6
click at [698, 127] on div "Select a Supplier KOI CBD Select or drag a file Import Products Import Package …" at bounding box center [532, 317] width 702 height 408
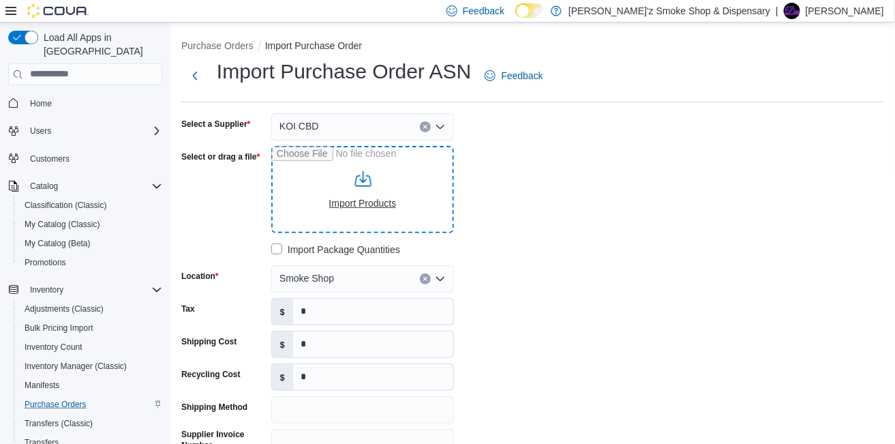
click at [329, 207] on input "Select or drag a file" at bounding box center [362, 189] width 183 height 87
type input "**********"
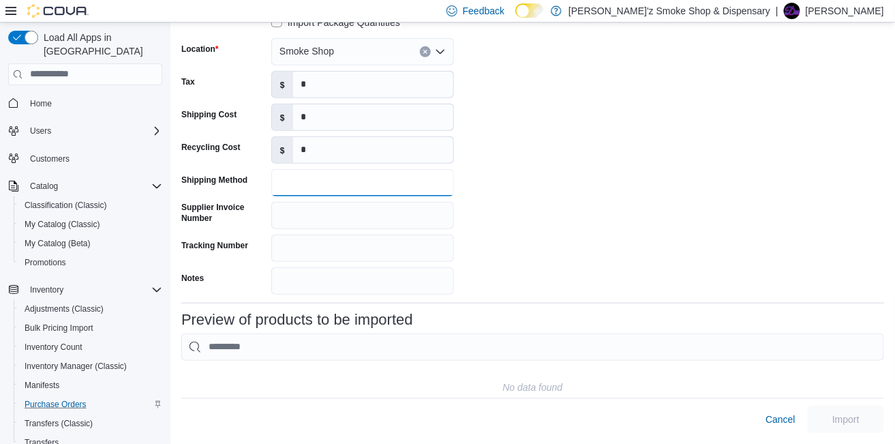
click at [298, 185] on input "Shipping Method" at bounding box center [362, 182] width 183 height 27
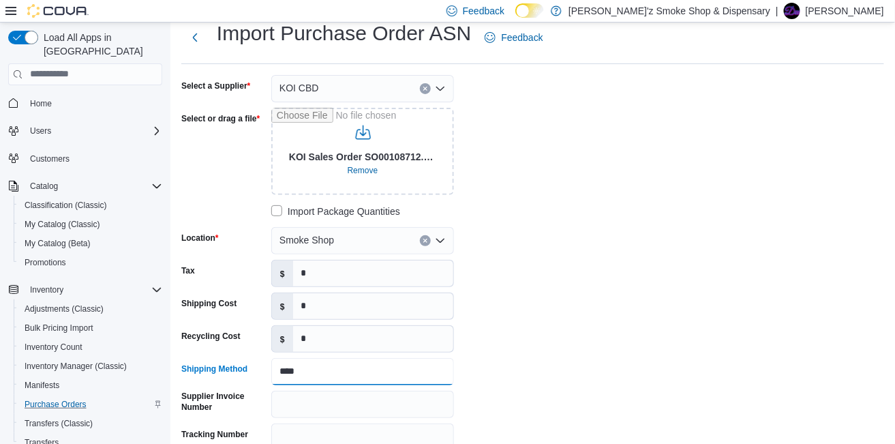
scroll to position [0, 0]
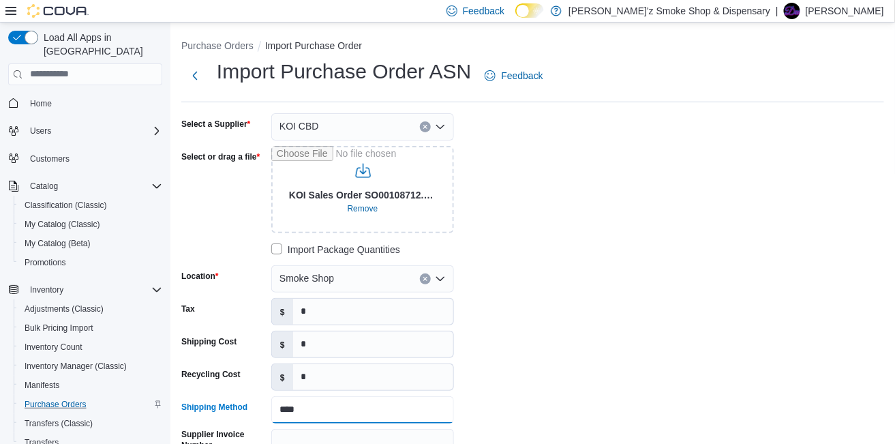
type input "****"
click at [357, 275] on div "Smoke Shop" at bounding box center [362, 278] width 183 height 27
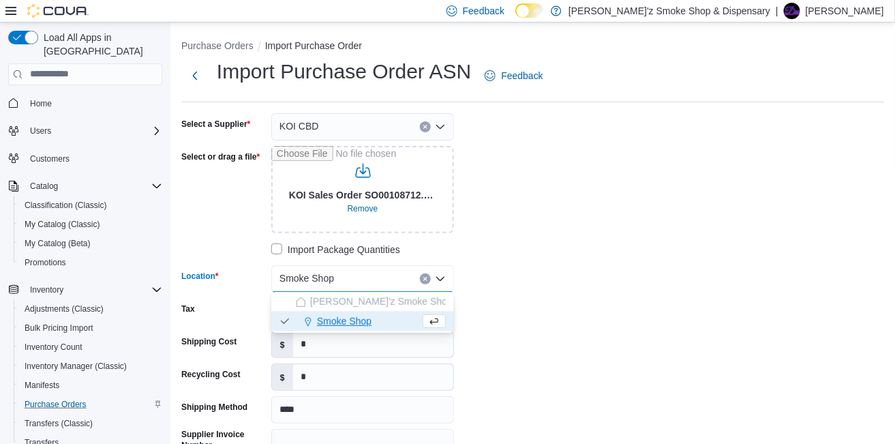
click at [368, 320] on span "Smoke Shop" at bounding box center [344, 321] width 55 height 14
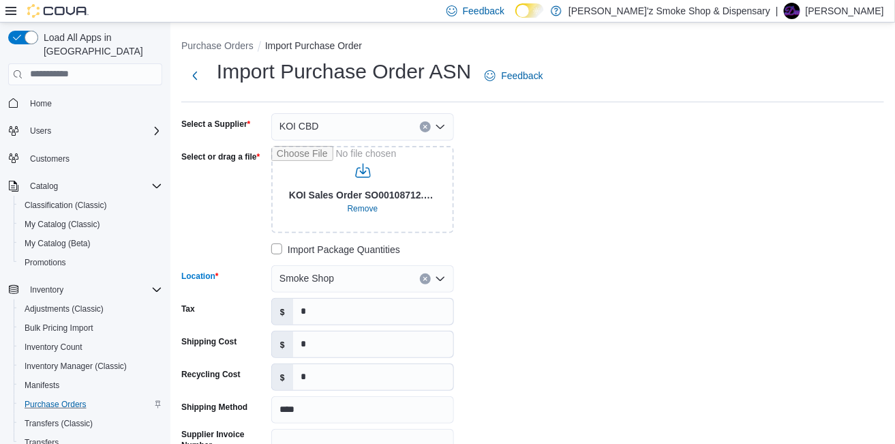
click at [211, 37] on div "Purchase Orders Import Purchase Order Import Purchase Order ASN Feedback Select…" at bounding box center [532, 346] width 724 height 649
click at [211, 42] on button "Purchase Orders" at bounding box center [217, 45] width 72 height 11
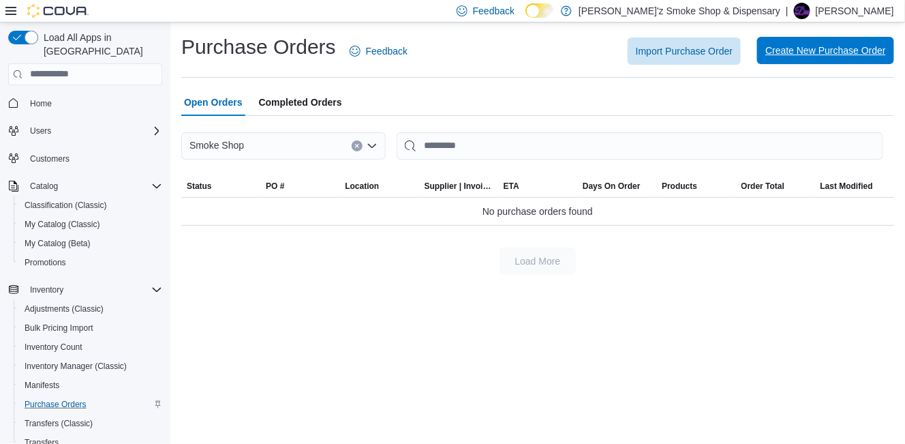
click at [856, 54] on span "Create New Purchase Order" at bounding box center [825, 51] width 121 height 14
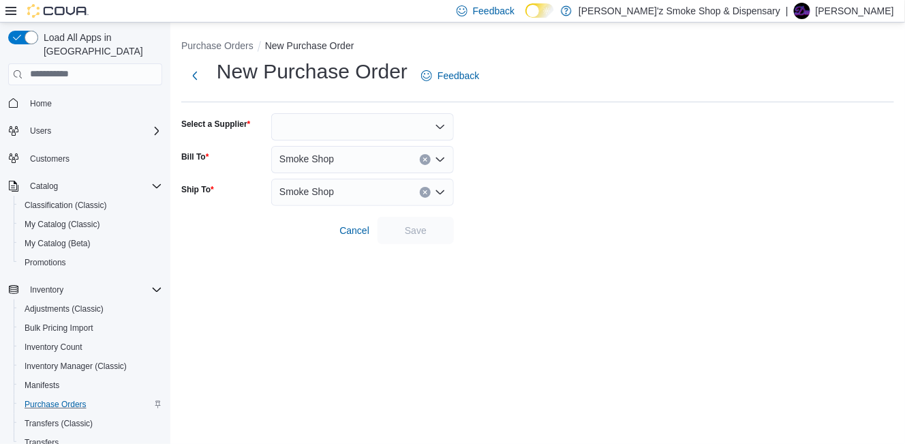
click at [440, 123] on icon "Open list of options" at bounding box center [440, 126] width 11 height 11
type input "***"
click at [344, 153] on span "KOI CBD" at bounding box center [371, 149] width 150 height 14
click at [437, 156] on icon "Open list of options" at bounding box center [440, 159] width 11 height 11
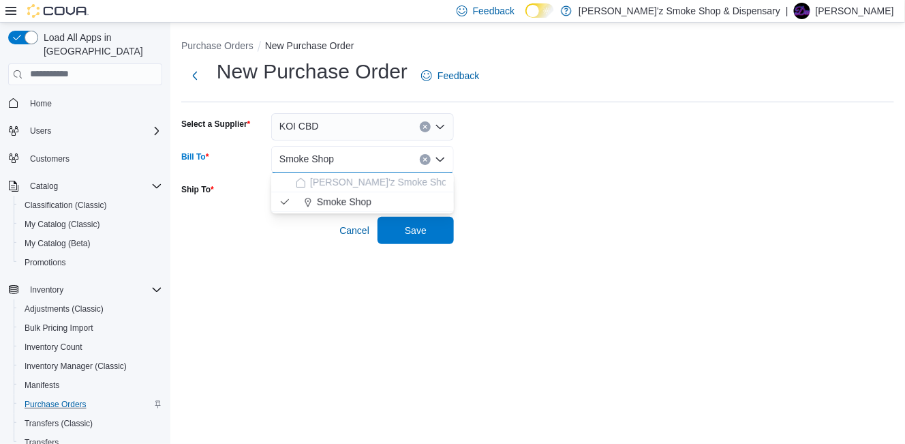
drag, startPoint x: 345, startPoint y: 202, endPoint x: 412, endPoint y: 196, distance: 67.1
click at [348, 202] on span "Smoke Shop" at bounding box center [344, 202] width 55 height 14
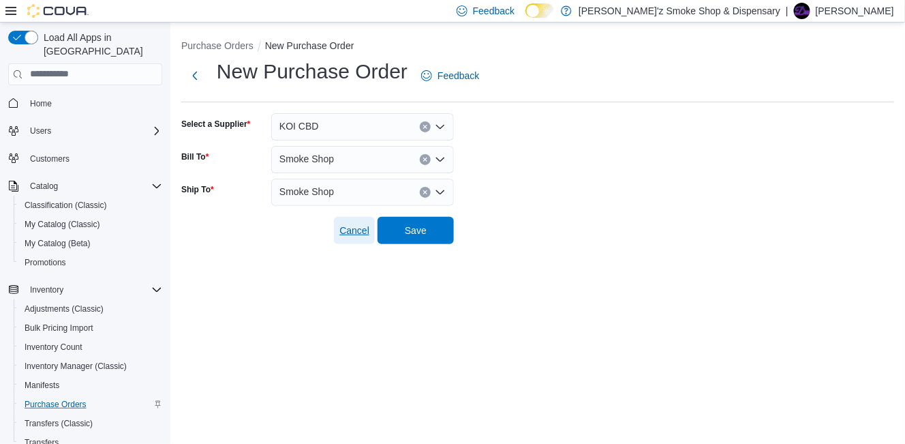
click at [348, 233] on span "Cancel" at bounding box center [354, 230] width 30 height 14
